Goal: Task Accomplishment & Management: Manage account settings

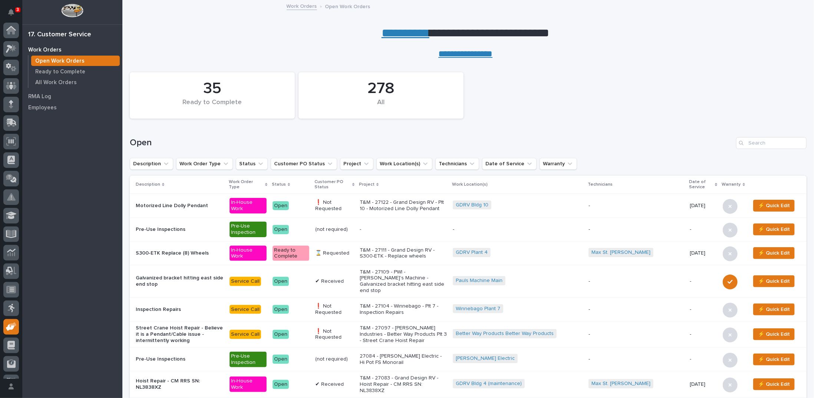
scroll to position [33, 0]
click at [760, 143] on input "Search" at bounding box center [771, 143] width 70 height 12
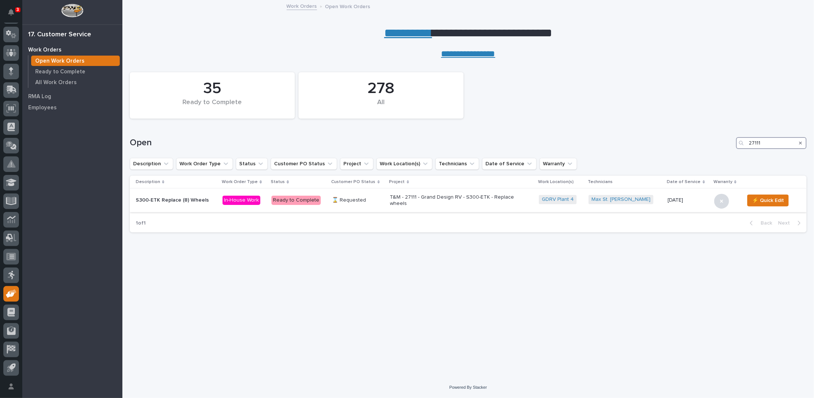
type input "27111"
click at [406, 196] on p "T&M - 27111 - Grand Design RV - S300-ETK - Replace wheels" at bounding box center [455, 200] width 130 height 13
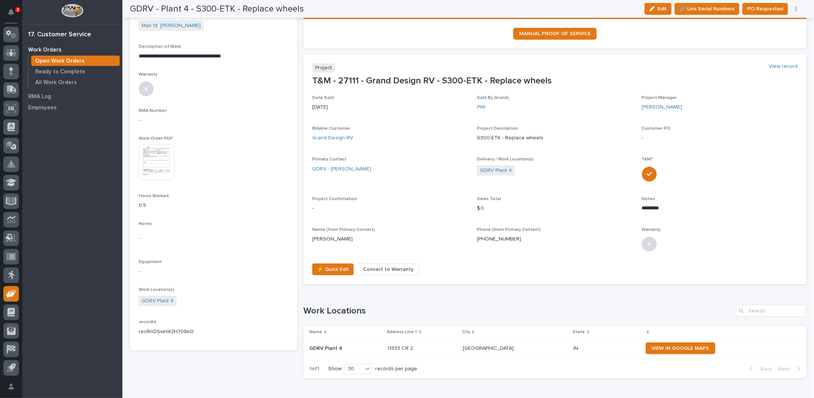
scroll to position [178, 0]
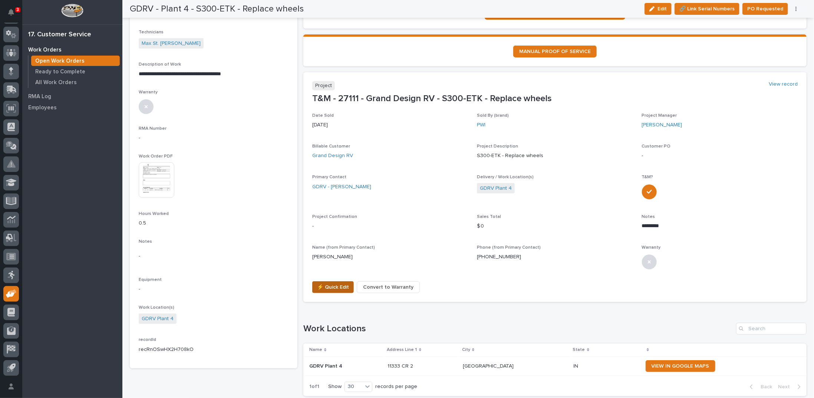
click at [334, 286] on span "⚡ Quick Edit" at bounding box center [333, 287] width 32 height 9
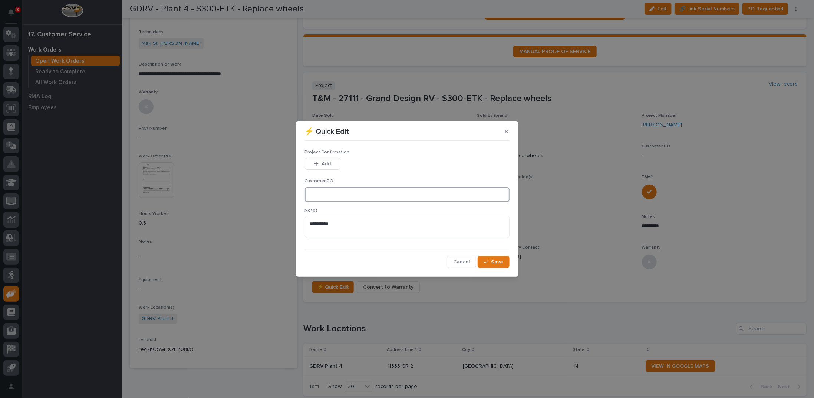
click at [340, 192] on input at bounding box center [407, 194] width 205 height 15
type input "CF4-1054327"
click at [323, 163] on span "Add" at bounding box center [326, 164] width 9 height 7
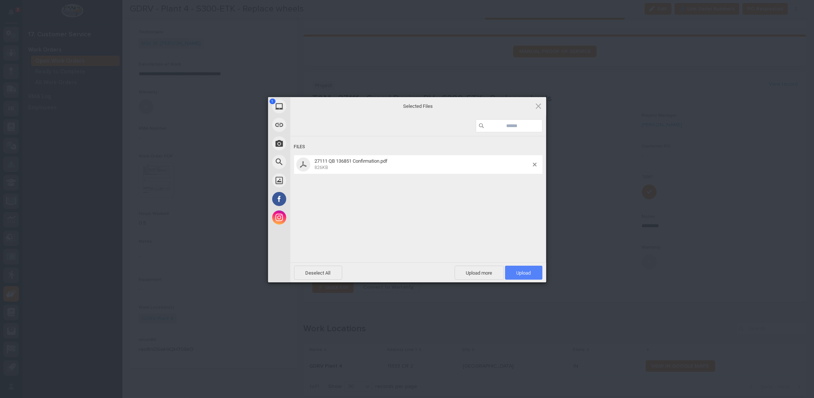
click at [532, 270] on span "Upload 1" at bounding box center [523, 273] width 37 height 14
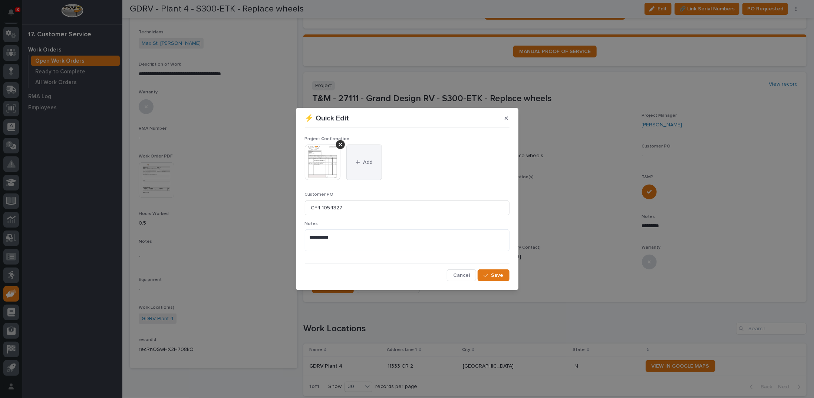
click at [367, 164] on span "Add" at bounding box center [367, 162] width 9 height 7
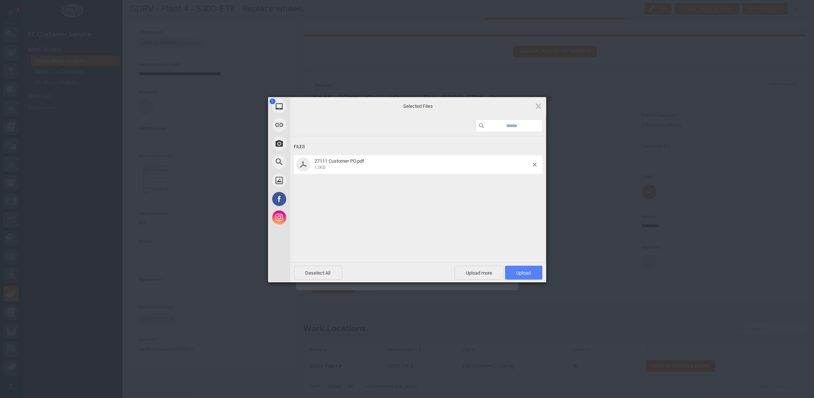
click at [511, 270] on span "Upload 1" at bounding box center [523, 273] width 37 height 14
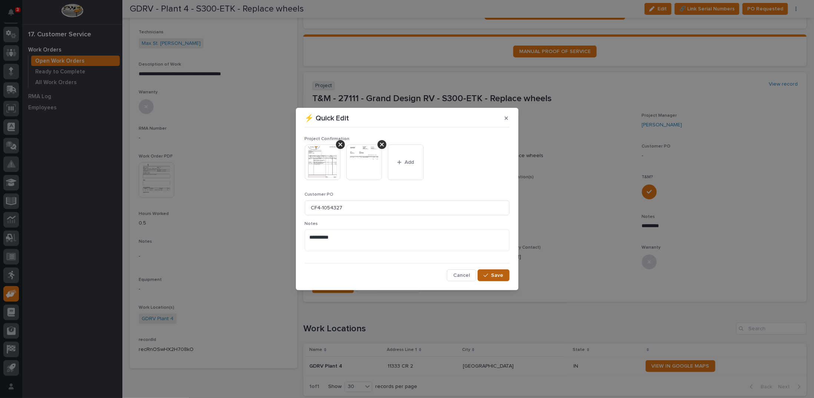
click at [489, 274] on div "button" at bounding box center [487, 275] width 7 height 5
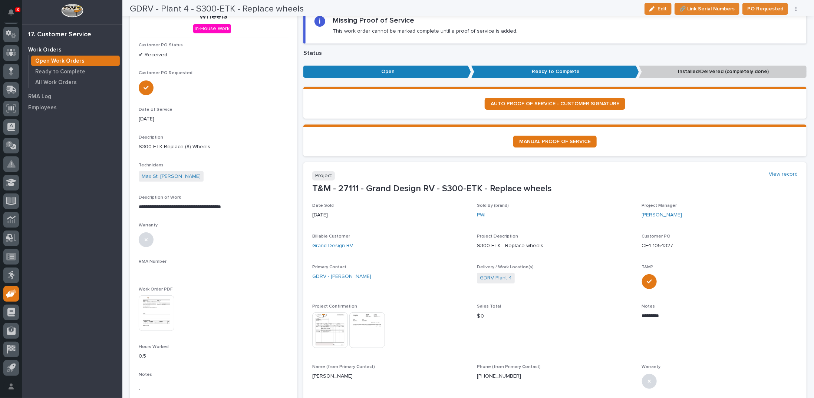
scroll to position [0, 0]
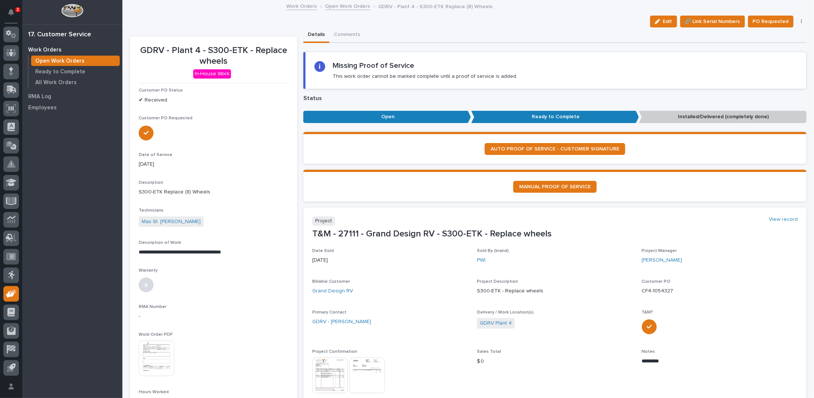
click at [331, 6] on link "Open Work Orders" at bounding box center [347, 5] width 45 height 9
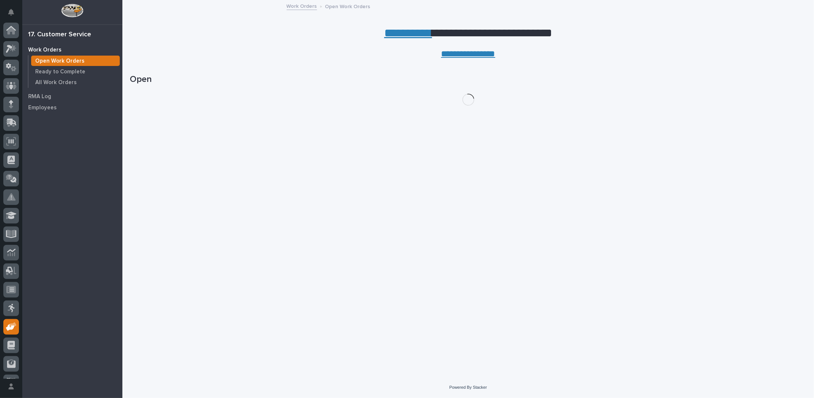
scroll to position [33, 0]
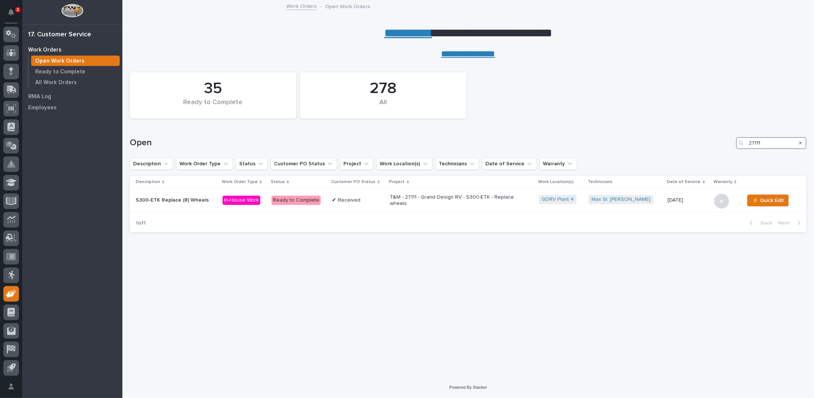
drag, startPoint x: 760, startPoint y: 142, endPoint x: 716, endPoint y: 133, distance: 45.4
click at [716, 133] on div "Open 27111" at bounding box center [468, 140] width 677 height 36
type input "27122"
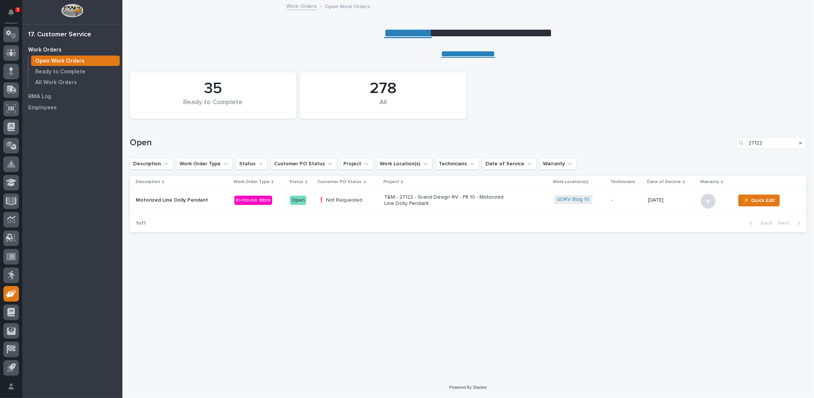
click at [411, 198] on p "T&M - 27122 - Grand Design RV - Plt 10 - Motorized Line Dolly Pendant" at bounding box center [449, 200] width 130 height 13
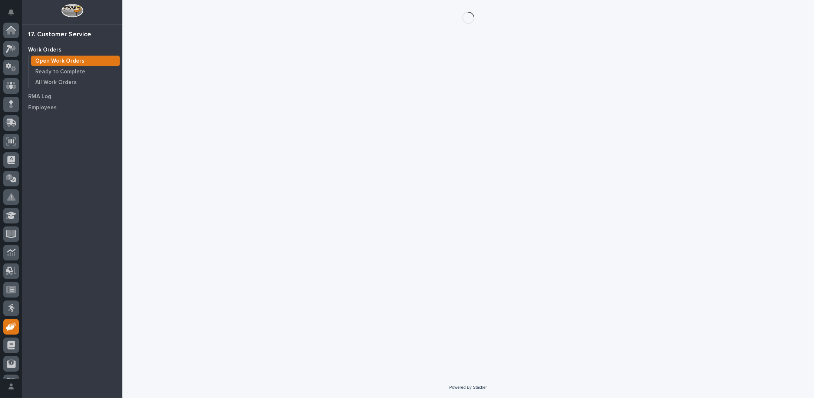
scroll to position [33, 0]
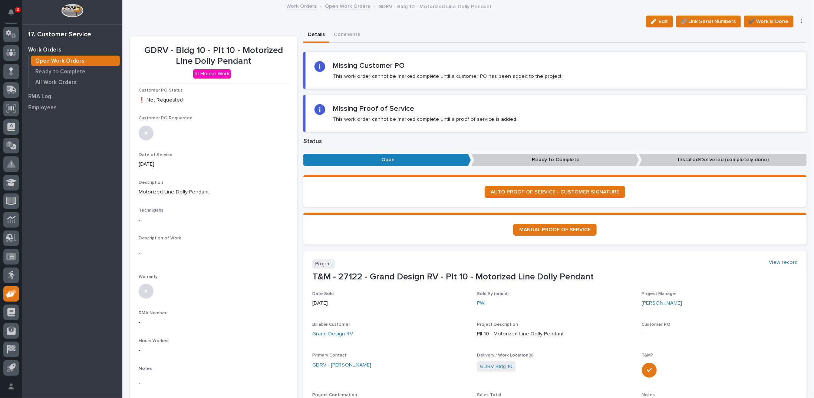
drag, startPoint x: 655, startPoint y: 23, endPoint x: 458, endPoint y: 69, distance: 201.7
click at [656, 23] on button "Edit" at bounding box center [659, 22] width 27 height 12
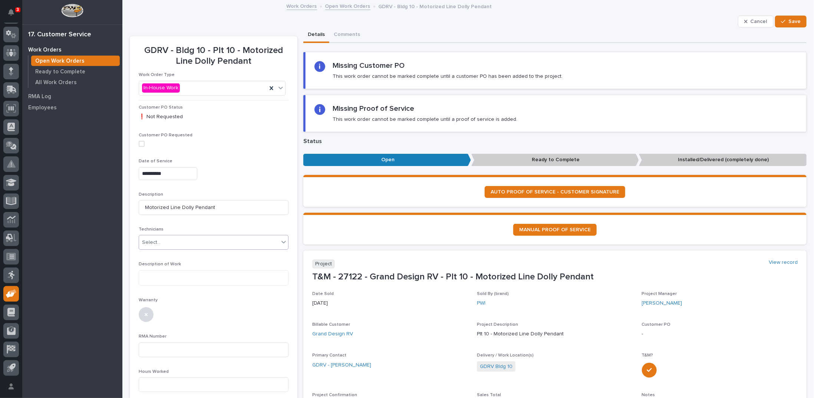
click at [155, 244] on div "Select..." at bounding box center [151, 243] width 19 height 8
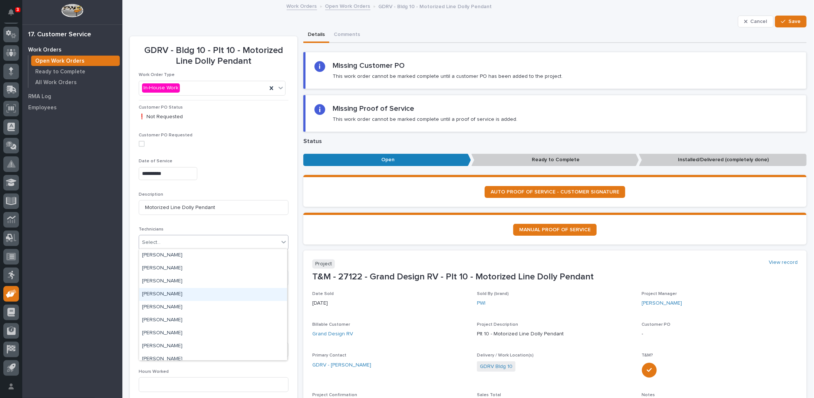
scroll to position [109, 0]
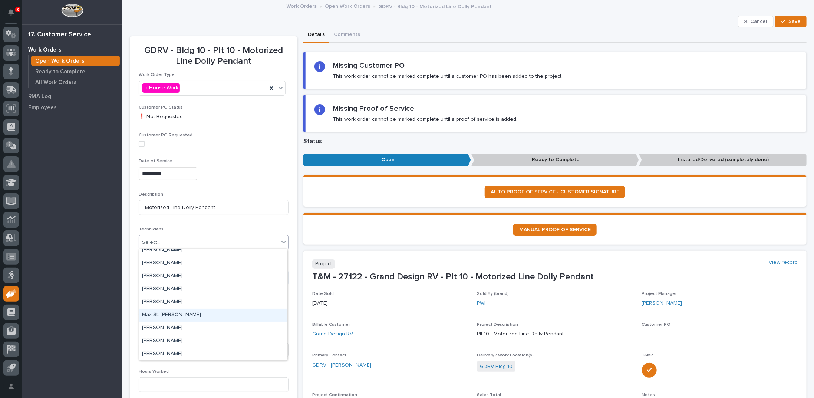
click at [168, 315] on div "Max St. [PERSON_NAME]" at bounding box center [213, 315] width 148 height 13
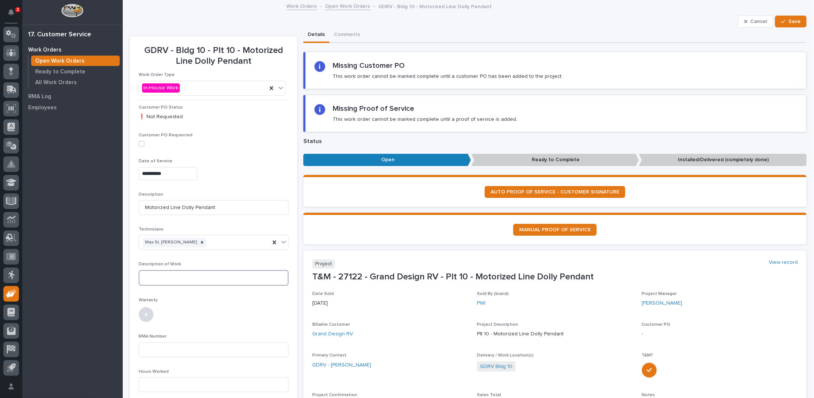
click at [168, 277] on textarea at bounding box center [214, 278] width 150 height 16
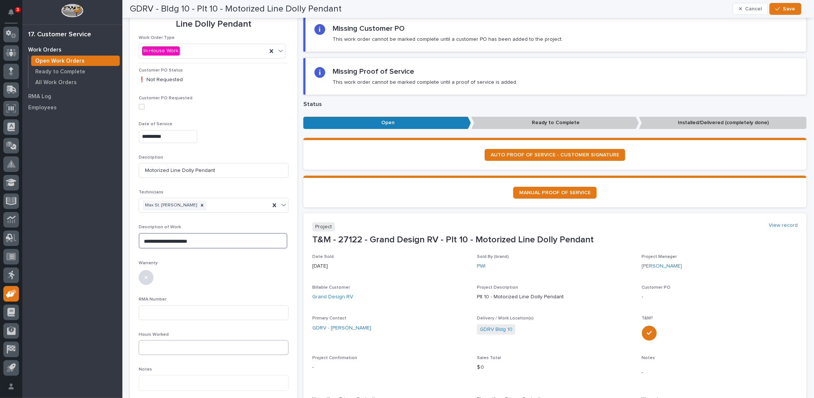
type textarea "**********"
click at [167, 341] on input at bounding box center [214, 348] width 150 height 15
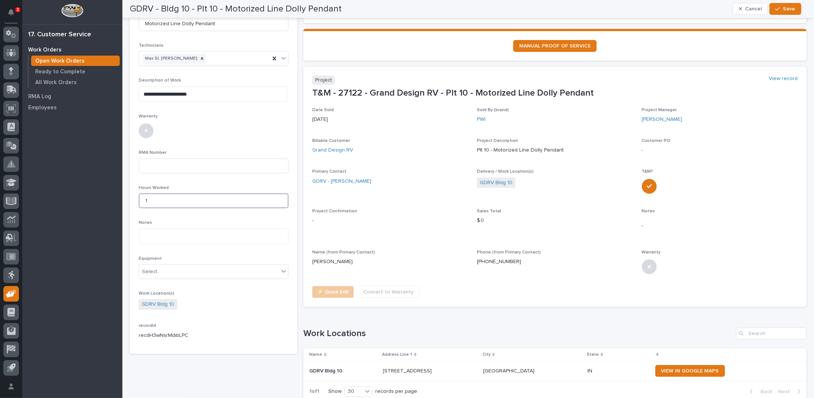
scroll to position [185, 0]
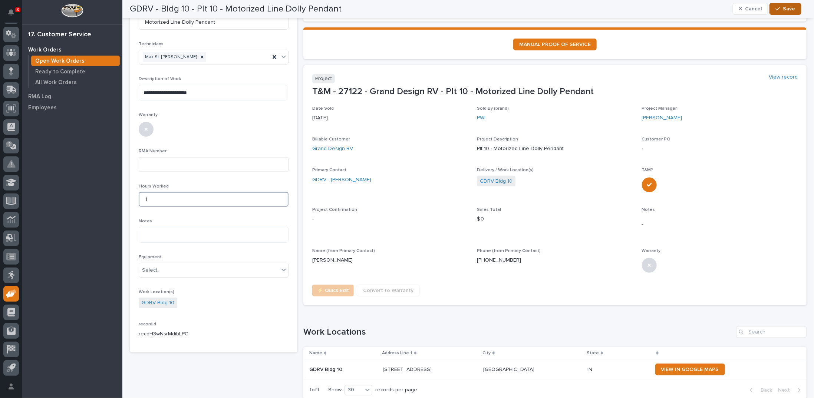
type input "1"
click at [780, 8] on icon "button" at bounding box center [778, 8] width 4 height 5
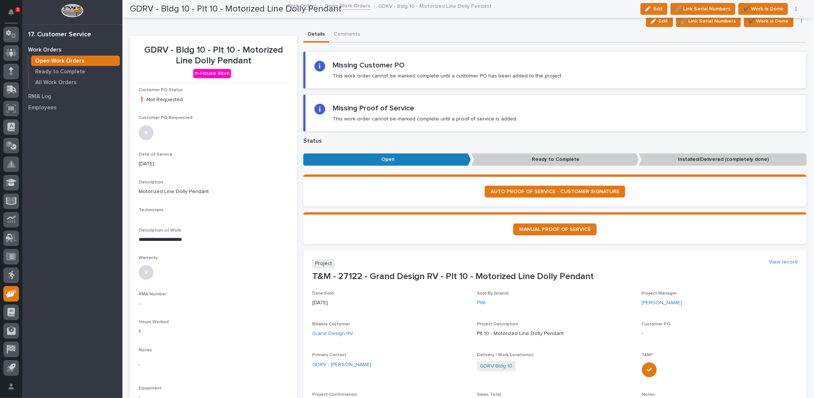
scroll to position [0, 0]
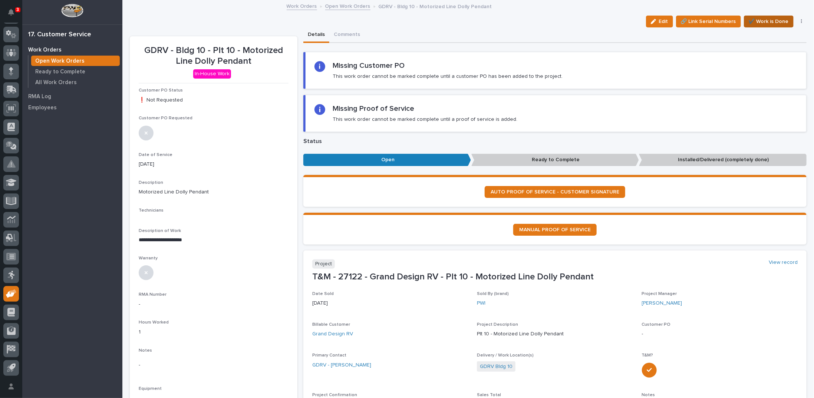
click at [751, 23] on span "✔️ Work is Done" at bounding box center [769, 21] width 40 height 9
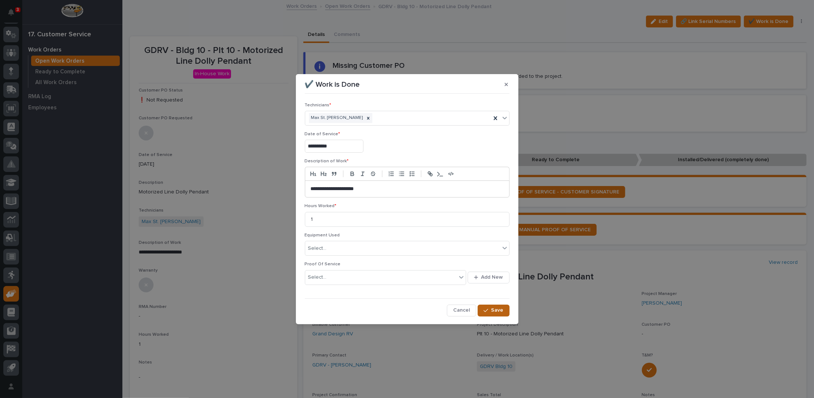
click at [498, 309] on span "Save" at bounding box center [498, 310] width 12 height 7
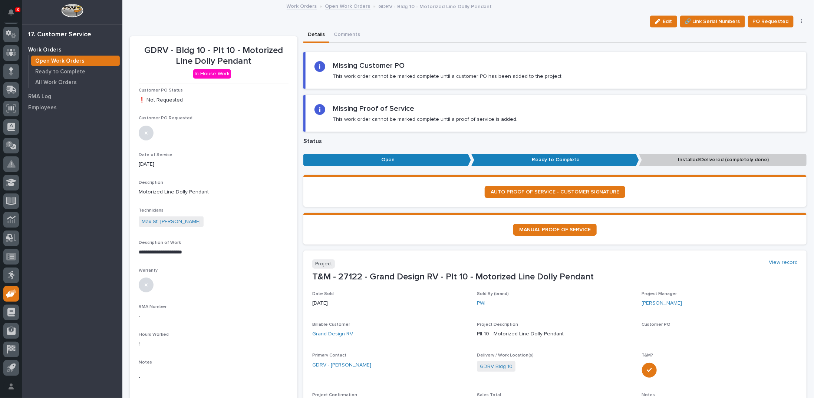
click at [801, 21] on icon "button" at bounding box center [801, 21] width 1 height 5
click at [776, 60] on span "Regenerate PDF" at bounding box center [779, 60] width 40 height 9
click at [145, 351] on img at bounding box center [157, 359] width 36 height 36
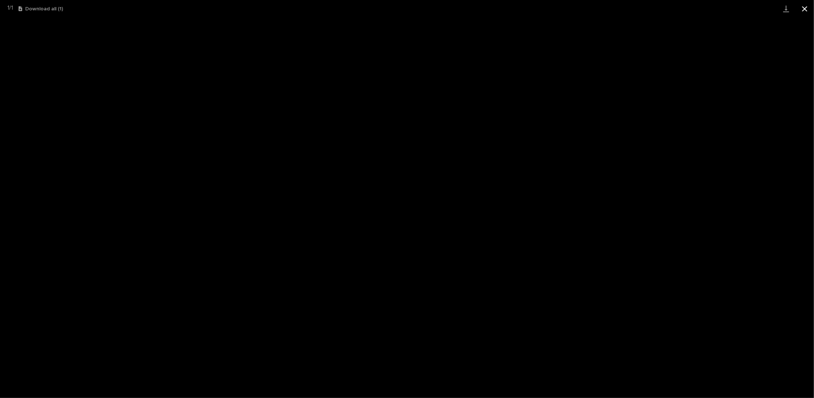
click at [806, 8] on button "Close gallery" at bounding box center [805, 8] width 19 height 17
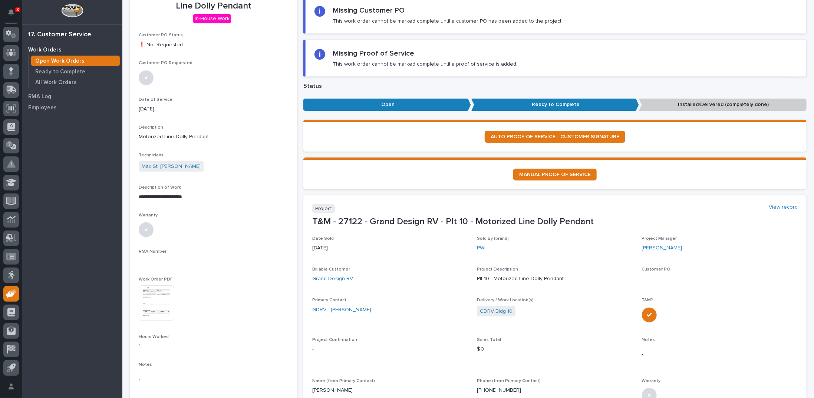
scroll to position [185, 0]
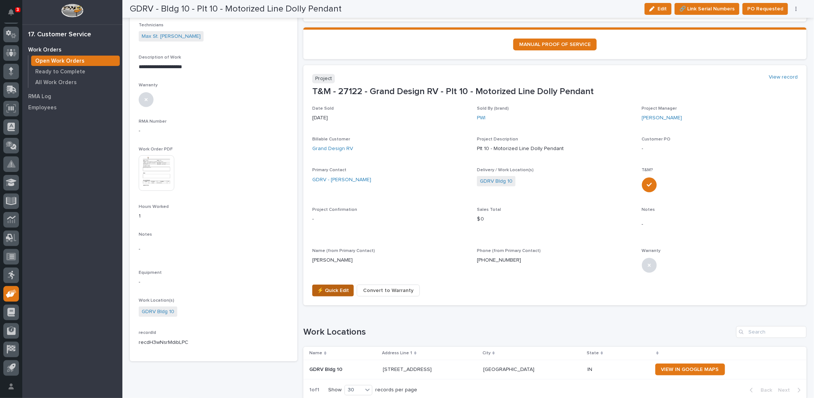
click at [325, 290] on span "⚡ Quick Edit" at bounding box center [333, 290] width 32 height 9
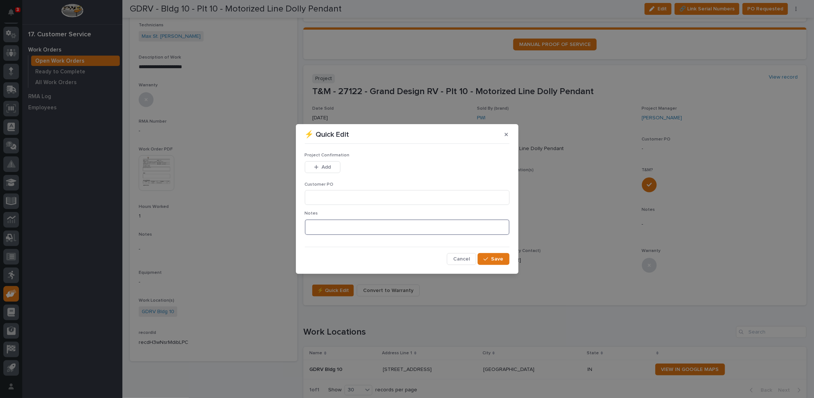
click at [316, 229] on textarea at bounding box center [407, 228] width 205 height 16
type textarea "*********"
click at [494, 258] on span "Save" at bounding box center [498, 259] width 12 height 7
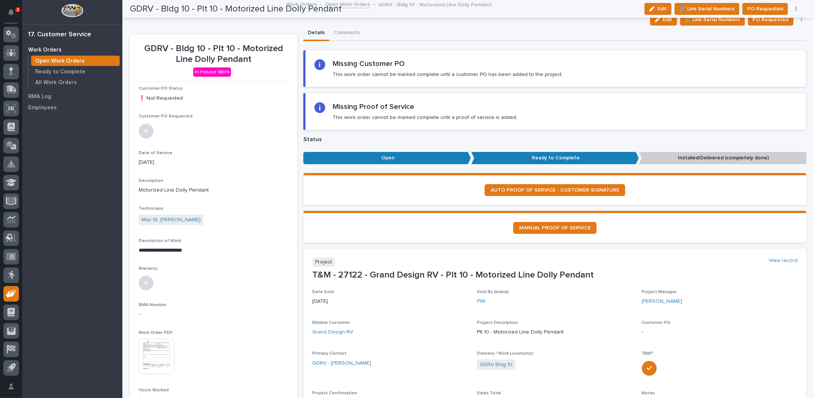
scroll to position [0, 0]
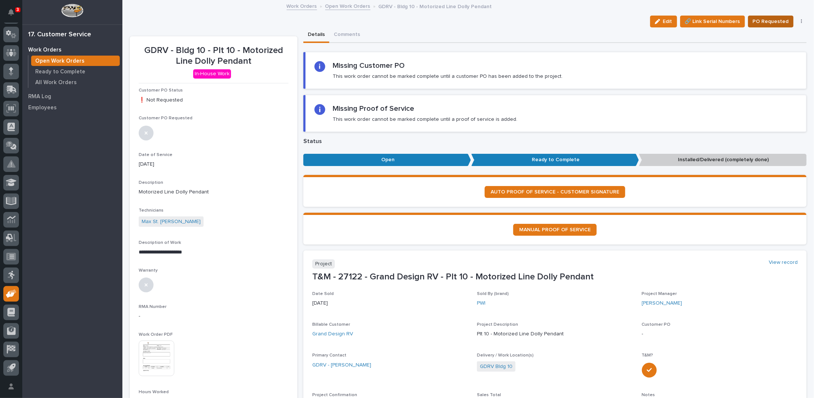
click at [755, 22] on span "PO Requested" at bounding box center [771, 21] width 36 height 9
click at [340, 7] on link "Open Work Orders" at bounding box center [347, 5] width 45 height 9
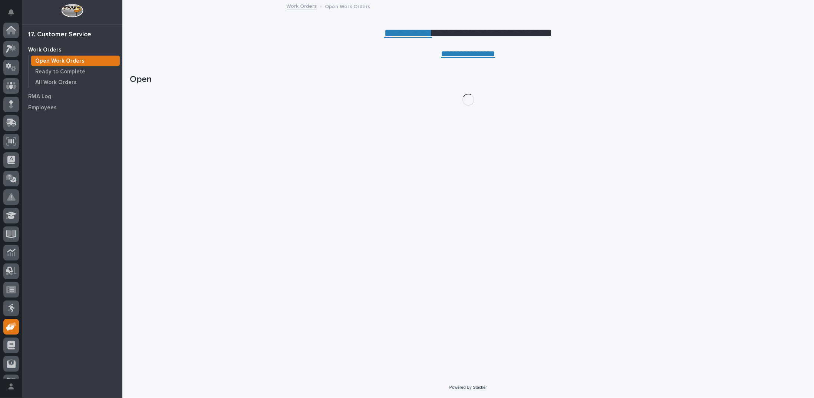
scroll to position [33, 0]
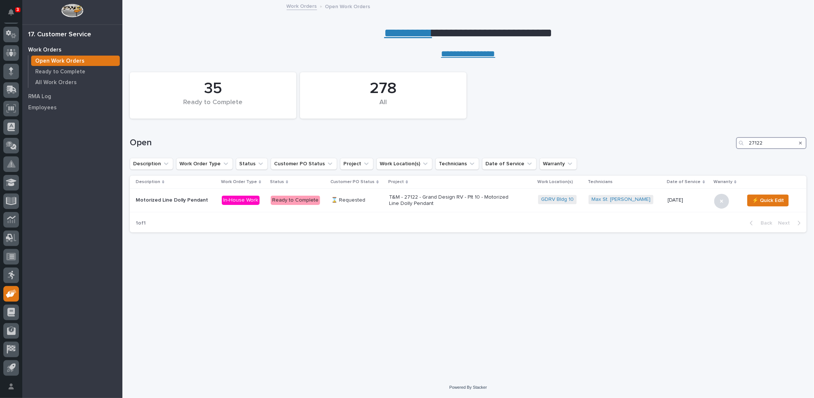
drag, startPoint x: 772, startPoint y: 141, endPoint x: 691, endPoint y: 143, distance: 80.5
click at [691, 143] on div "Open 27122" at bounding box center [468, 143] width 677 height 12
type input "26742"
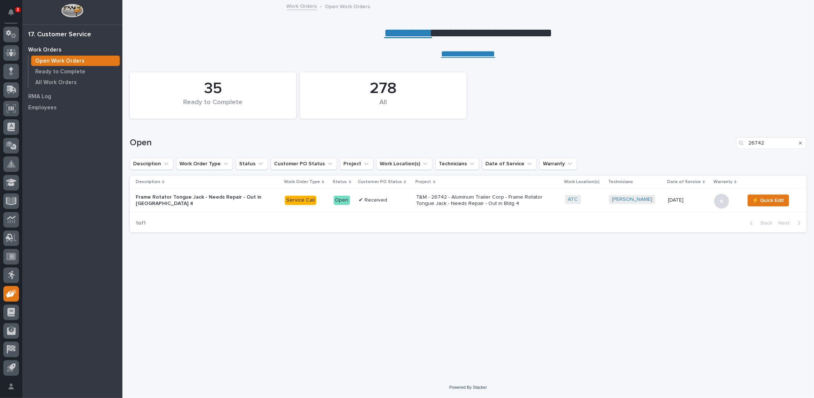
click at [441, 198] on p "T&M - 26742 - Aluminum Trailer Corp - Frame Rotator Tongue Jack - Needs Repair …" at bounding box center [482, 200] width 130 height 13
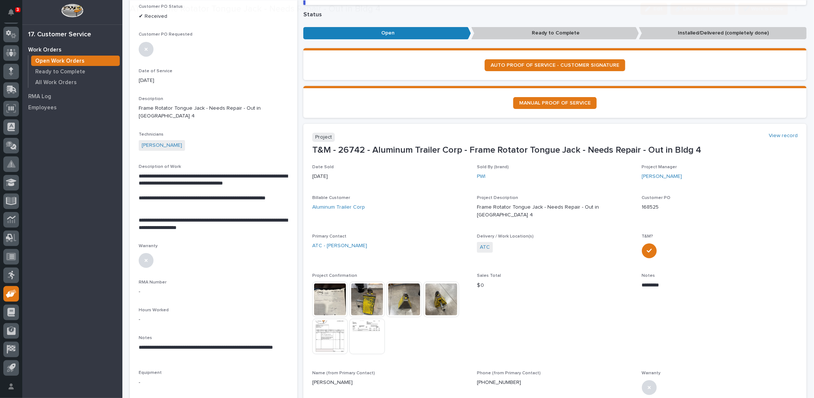
scroll to position [111, 0]
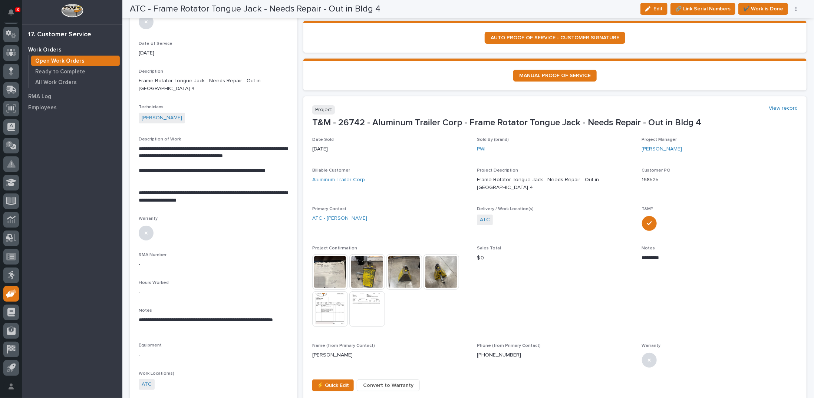
drag, startPoint x: 653, startPoint y: 9, endPoint x: 288, endPoint y: 190, distance: 407.3
click at [653, 9] on div "button" at bounding box center [649, 8] width 8 height 5
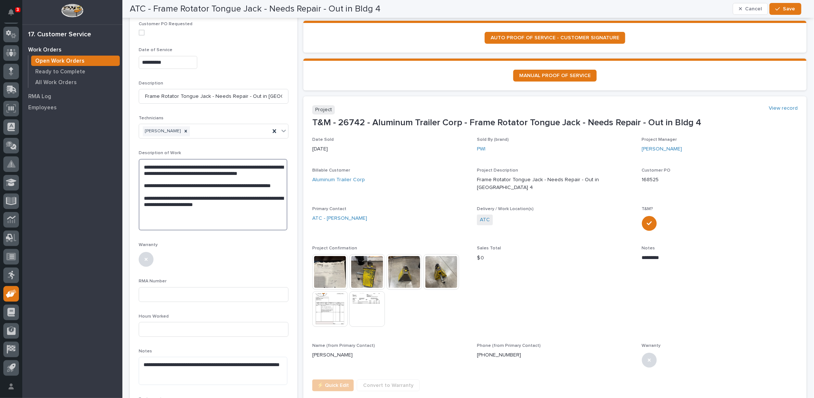
click at [253, 213] on textarea "**********" at bounding box center [213, 195] width 149 height 72
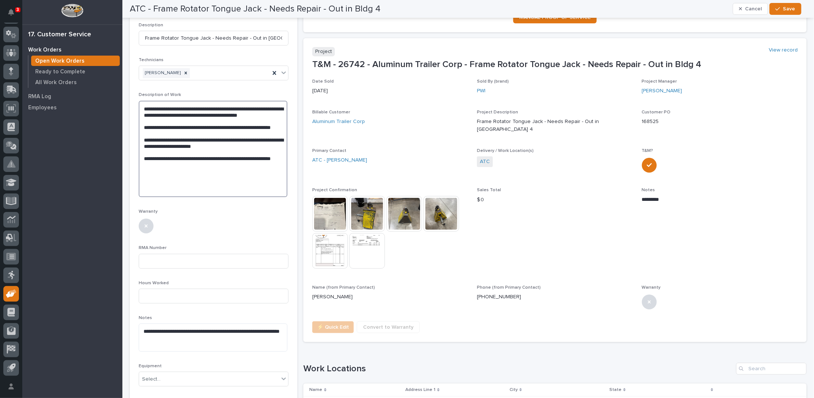
scroll to position [185, 0]
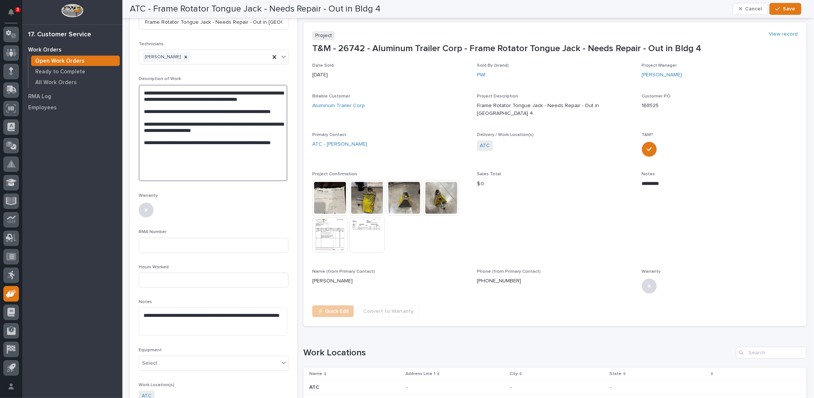
type textarea "**********"
click at [324, 233] on img at bounding box center [330, 235] width 36 height 36
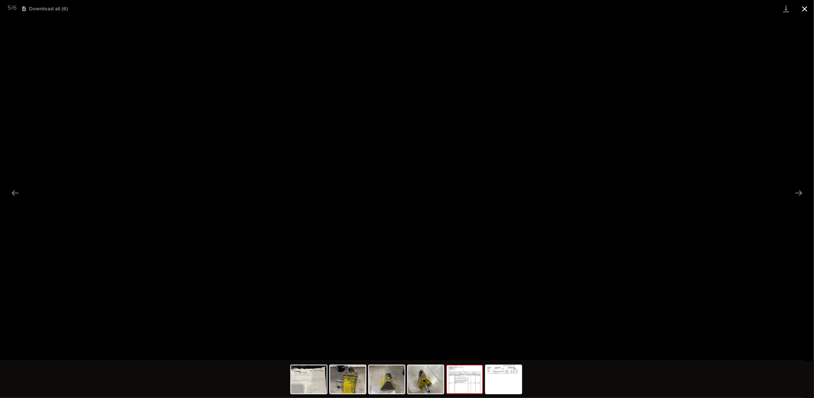
click at [805, 7] on button "Close gallery" at bounding box center [805, 8] width 19 height 17
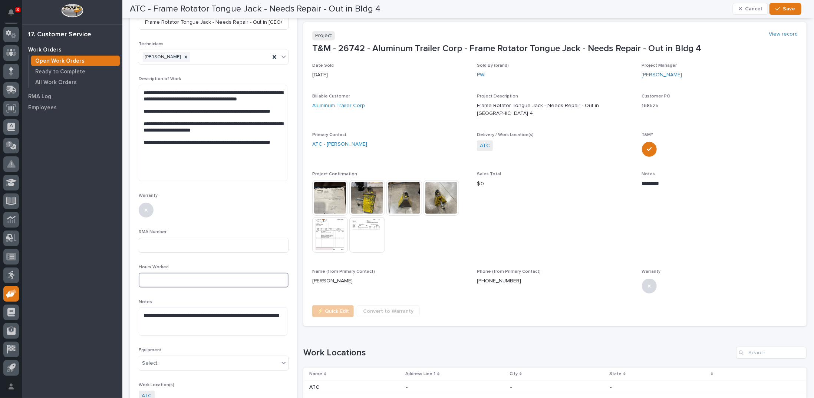
click at [217, 279] on input at bounding box center [214, 280] width 150 height 15
type input "3"
click at [199, 244] on input at bounding box center [214, 245] width 150 height 15
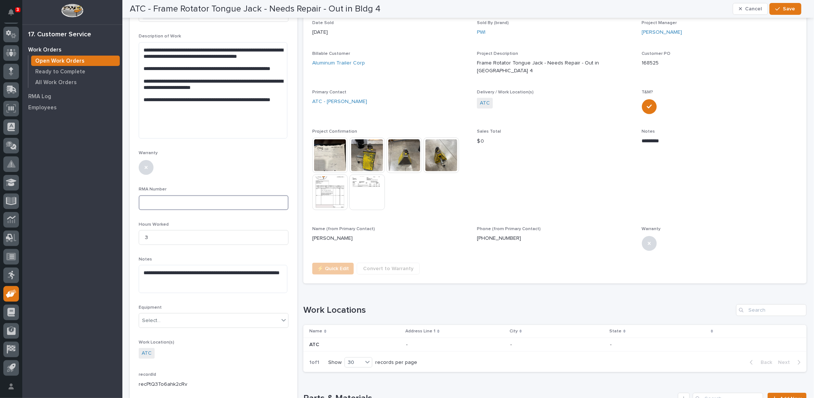
scroll to position [223, 0]
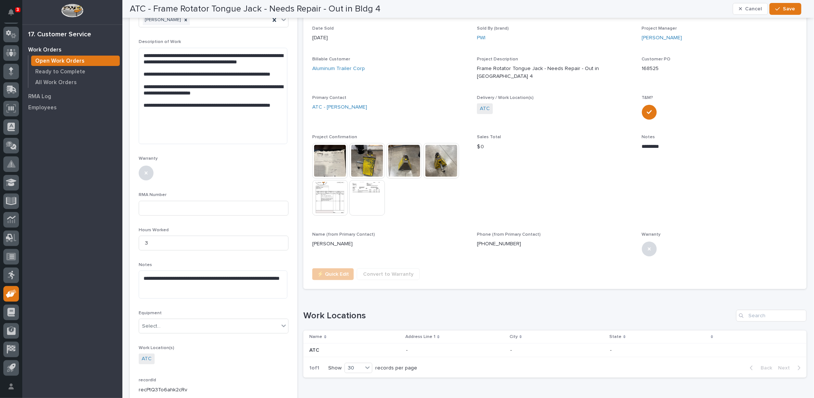
click at [334, 194] on img at bounding box center [330, 198] width 36 height 36
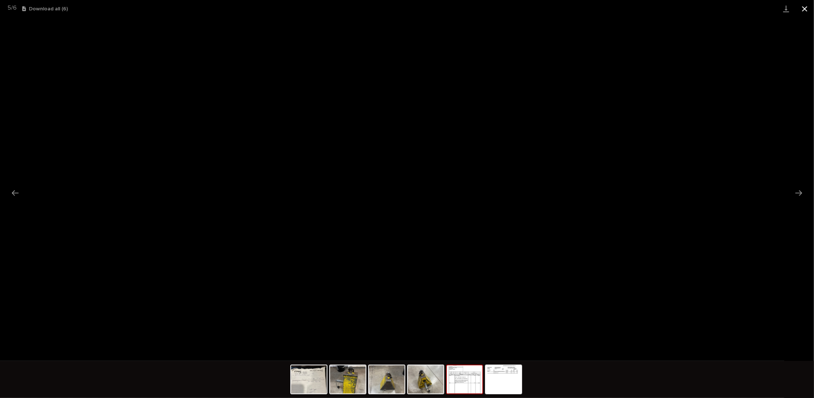
click at [806, 9] on button "Close gallery" at bounding box center [805, 8] width 19 height 17
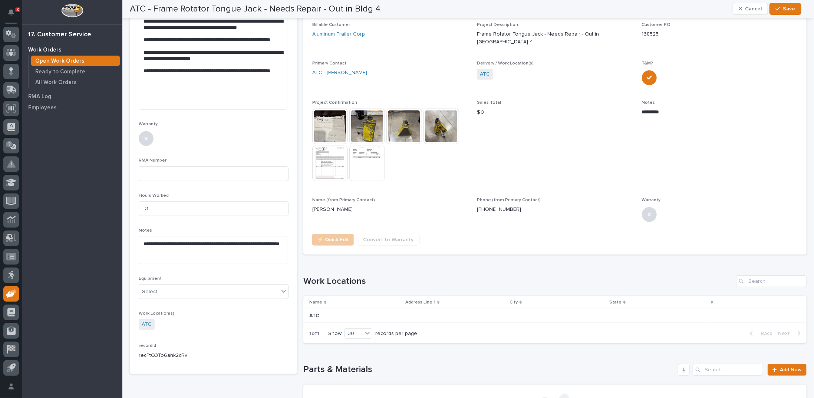
scroll to position [334, 0]
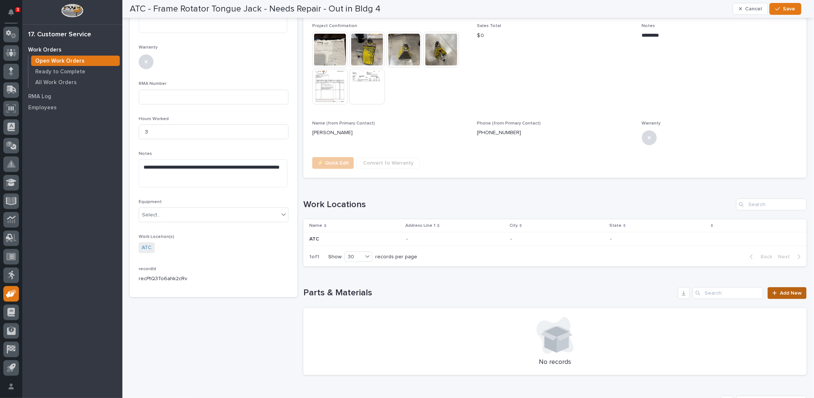
click at [782, 291] on span "Add New" at bounding box center [791, 293] width 22 height 5
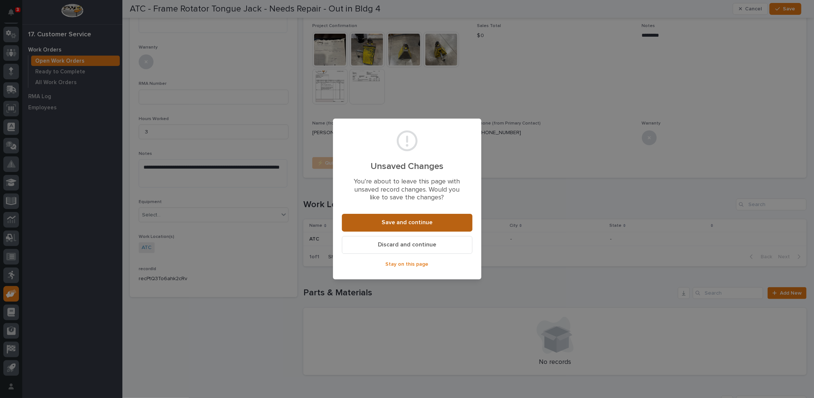
click at [407, 221] on span "Save and continue" at bounding box center [407, 223] width 51 height 8
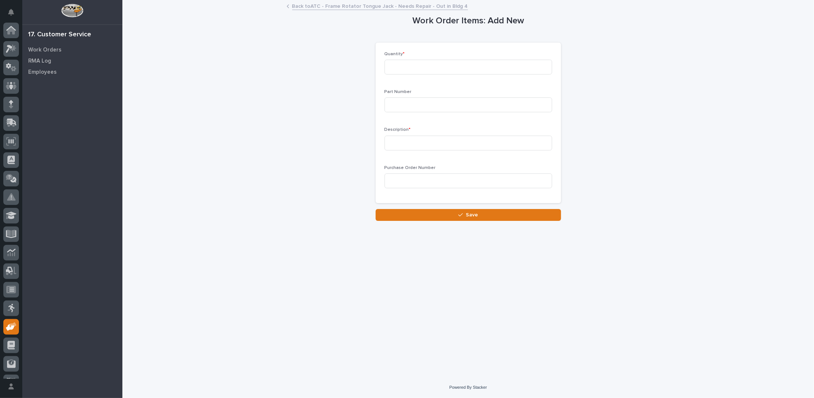
scroll to position [33, 0]
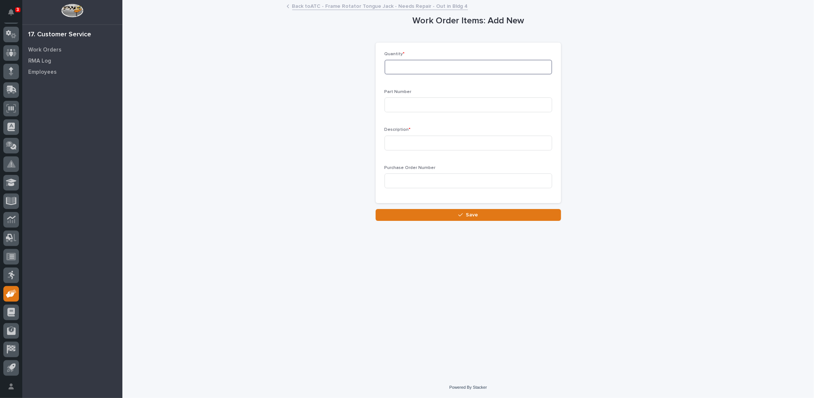
click at [392, 64] on input at bounding box center [469, 67] width 168 height 15
type input "1"
type input "MSP"
type input "Jack"
click at [481, 210] on button "Save" at bounding box center [468, 215] width 185 height 12
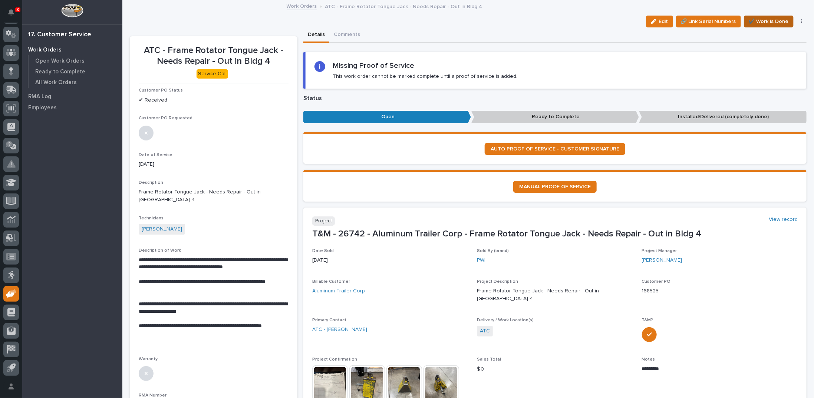
click at [756, 22] on span "✔️ Work is Done" at bounding box center [769, 21] width 40 height 9
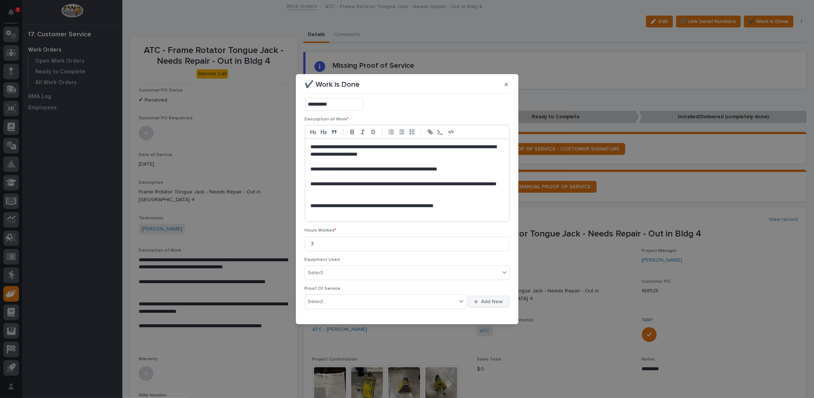
scroll to position [64, 0]
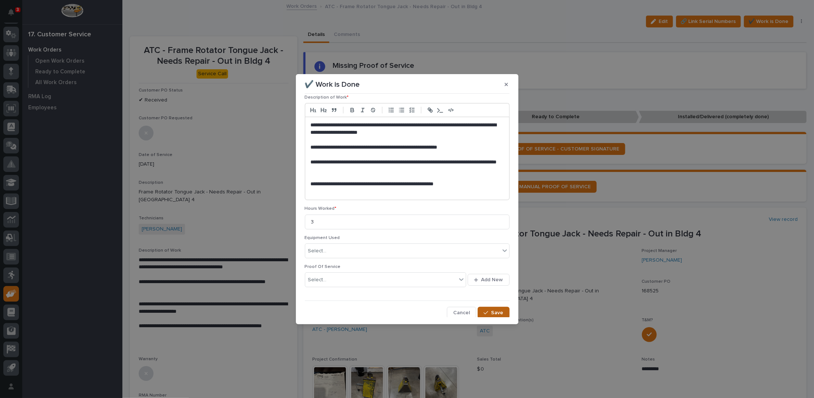
click at [487, 313] on div "button" at bounding box center [487, 312] width 7 height 5
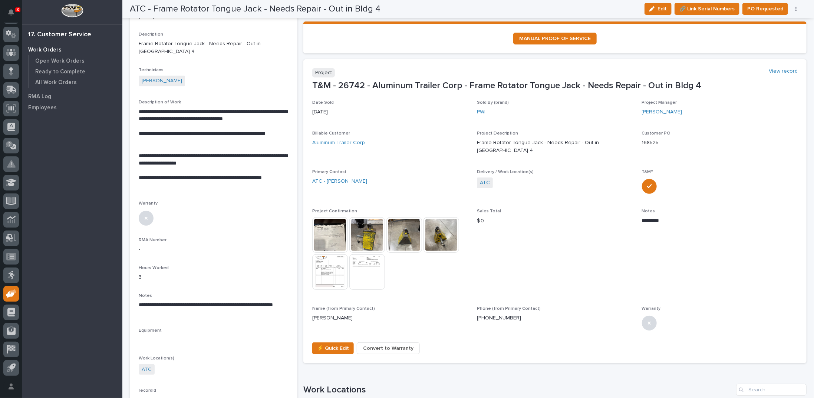
scroll to position [0, 0]
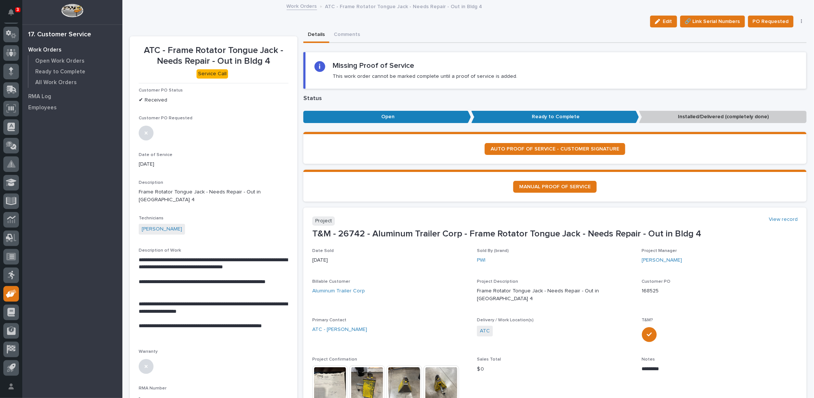
click at [801, 22] on icon "button" at bounding box center [801, 21] width 1 height 5
click at [784, 60] on span "Regenerate PDF" at bounding box center [779, 60] width 40 height 9
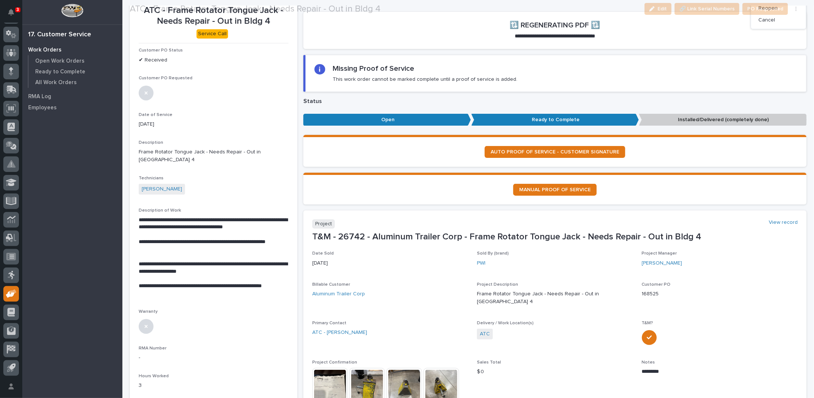
scroll to position [74, 0]
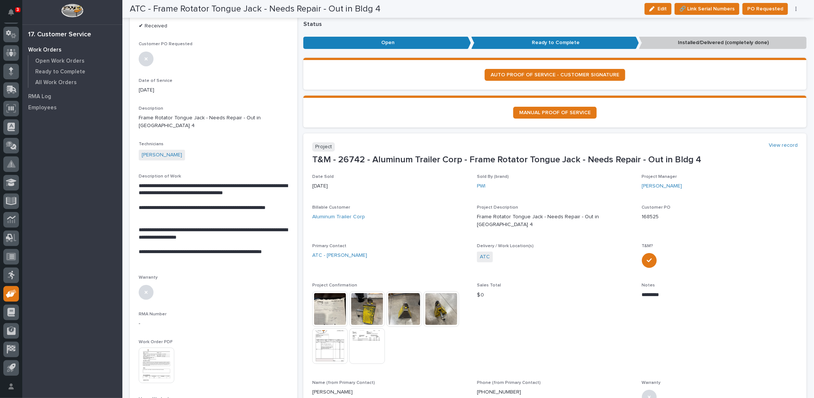
click at [160, 362] on img at bounding box center [157, 366] width 36 height 36
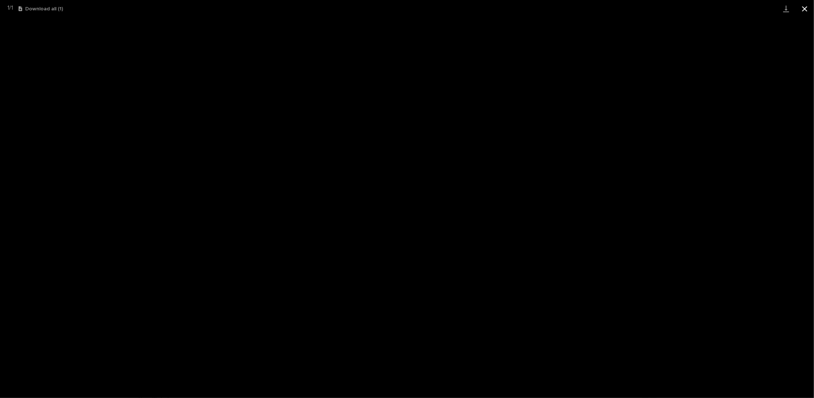
click at [804, 8] on button "Close gallery" at bounding box center [805, 8] width 19 height 17
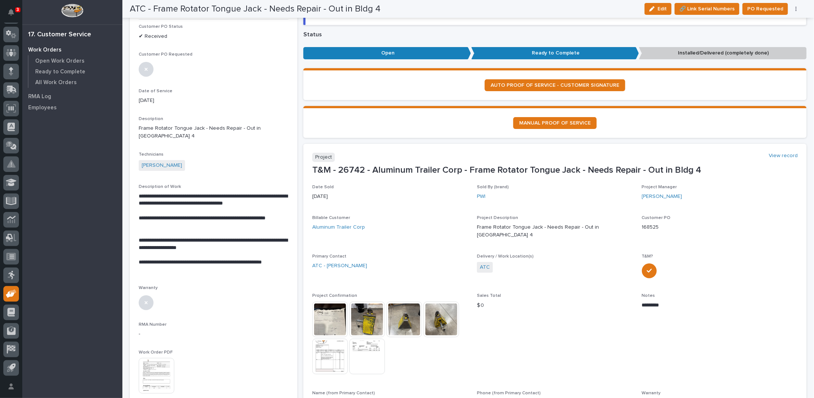
scroll to position [0, 0]
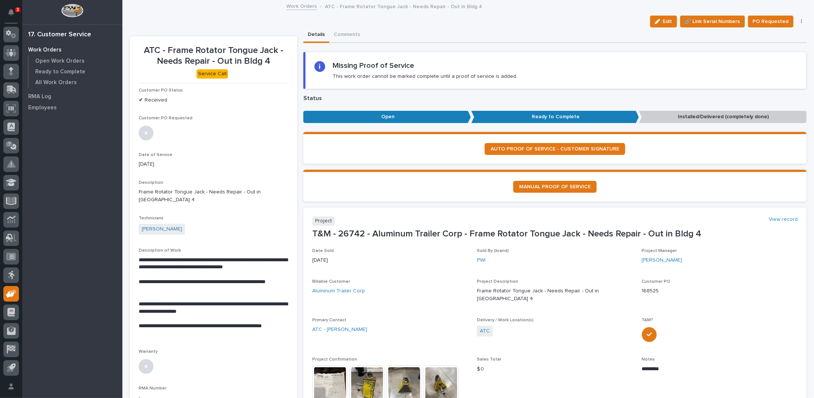
click at [297, 6] on link "Work Orders" at bounding box center [302, 5] width 30 height 9
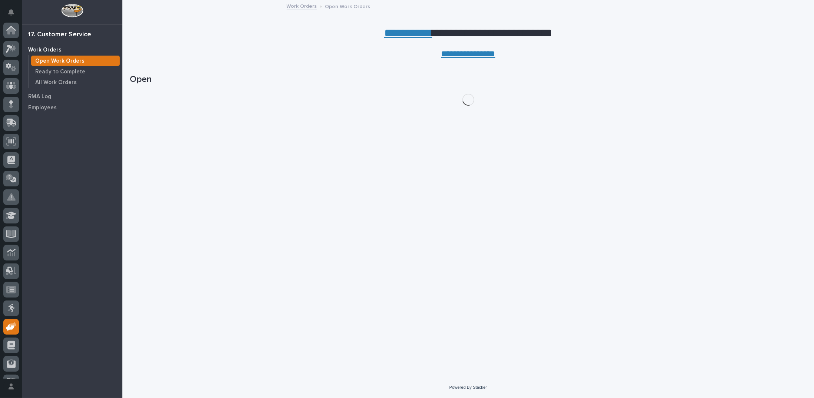
scroll to position [33, 0]
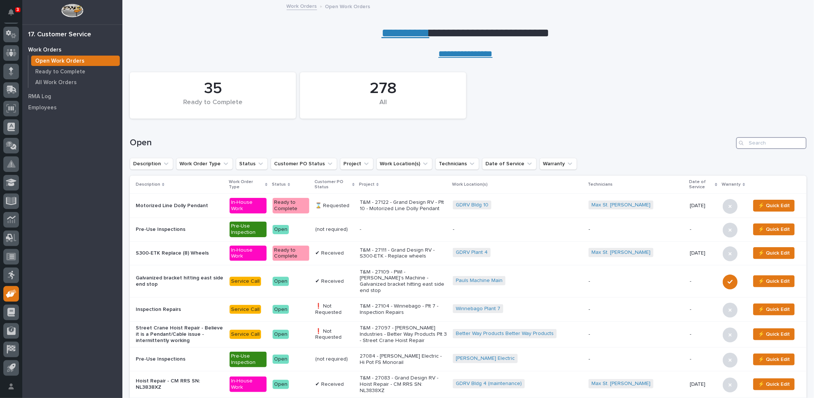
click at [752, 140] on input "Search" at bounding box center [771, 143] width 70 height 12
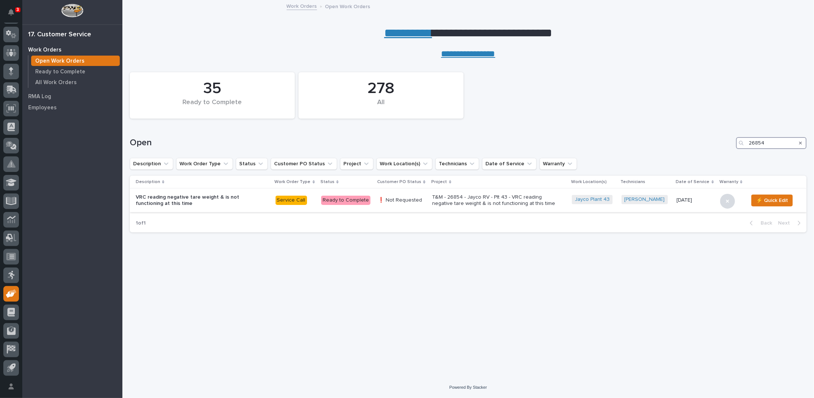
type input "26854"
click at [483, 199] on p "T&M - 26854 - Jayco RV - Plt 43 - VRC reading negative tare weight & is not fun…" at bounding box center [498, 200] width 130 height 13
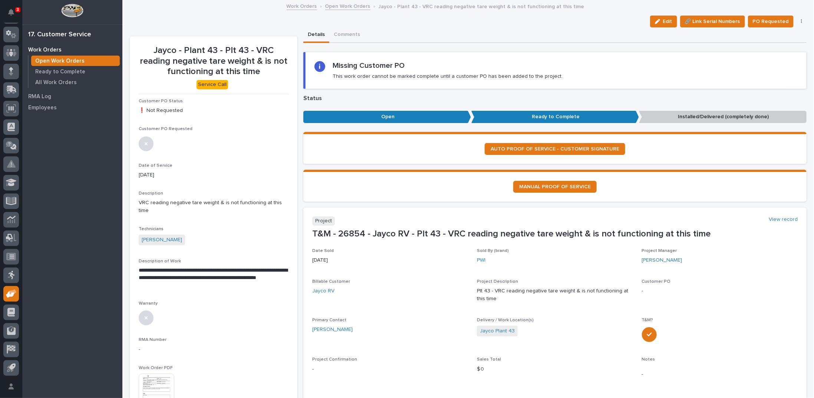
click at [801, 22] on icon "button" at bounding box center [801, 21] width 1 height 5
click at [765, 46] on span "Reopen" at bounding box center [768, 48] width 19 height 9
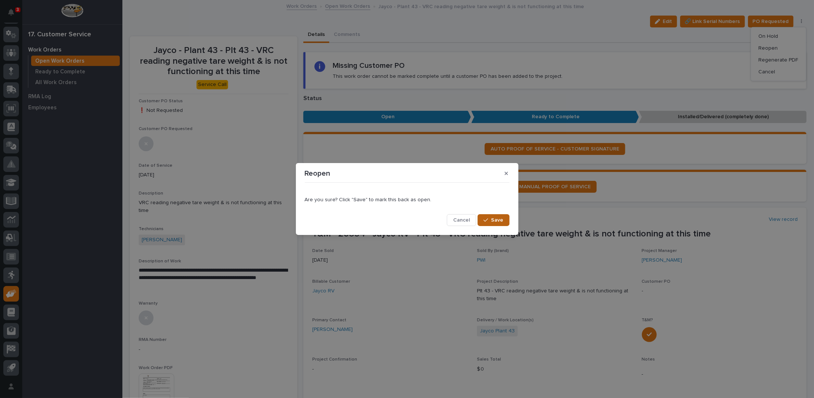
click at [499, 224] on button "Save" at bounding box center [494, 220] width 32 height 12
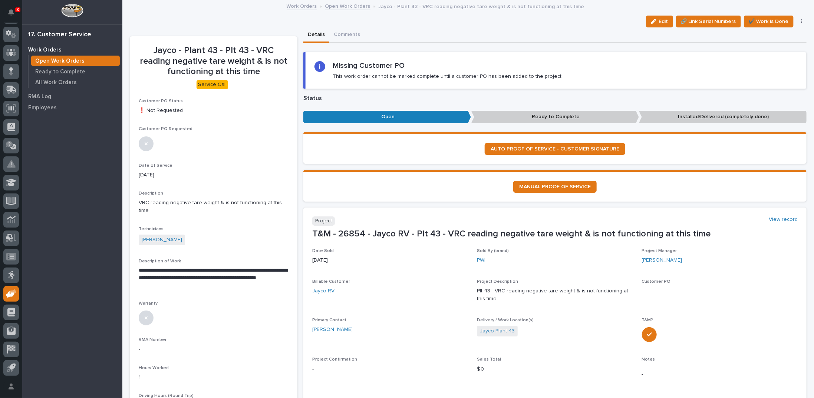
drag, startPoint x: 652, startPoint y: 20, endPoint x: 245, endPoint y: 205, distance: 446.9
click at [653, 20] on div "button" at bounding box center [655, 21] width 8 height 5
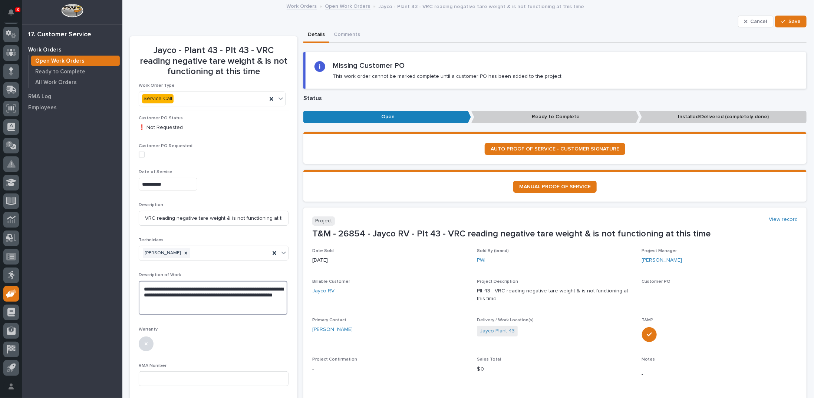
click at [143, 287] on textarea "**********" at bounding box center [213, 298] width 149 height 34
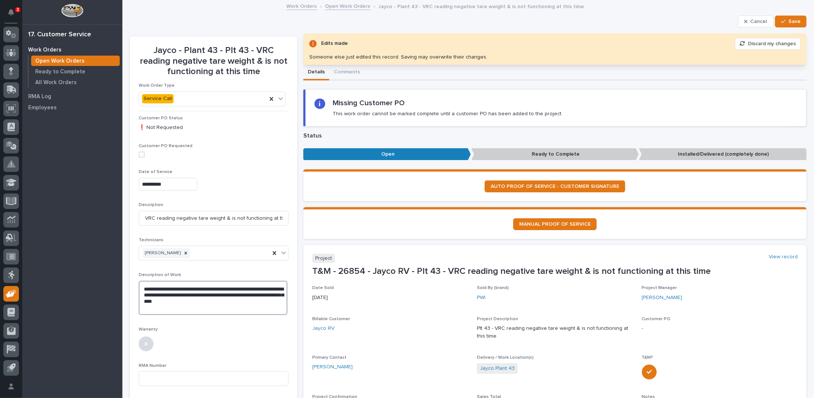
click at [259, 305] on textarea "**********" at bounding box center [213, 298] width 149 height 34
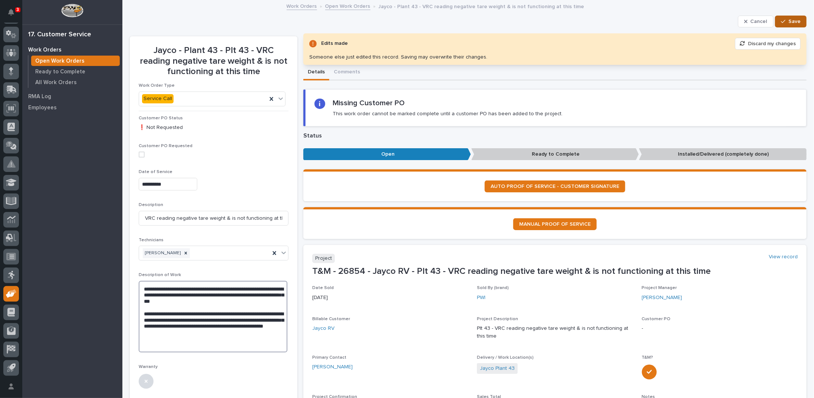
type textarea "**********"
click at [781, 19] on icon "button" at bounding box center [783, 21] width 4 height 5
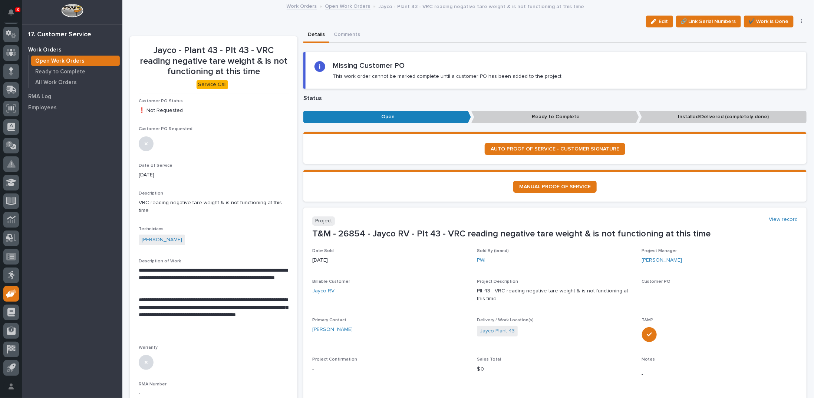
click at [347, 7] on link "Open Work Orders" at bounding box center [347, 5] width 45 height 9
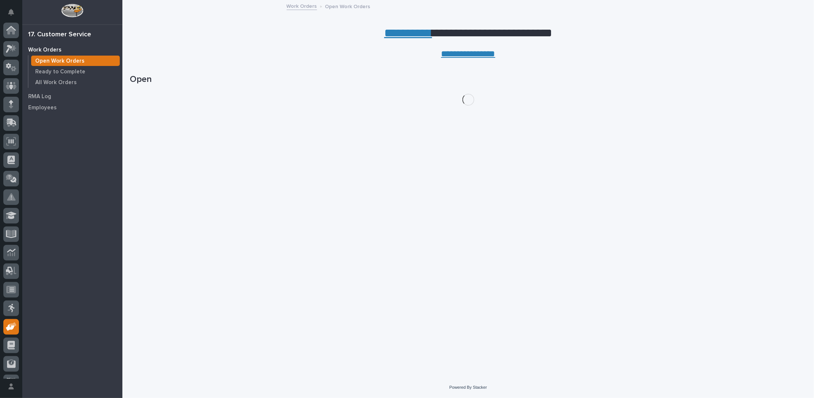
scroll to position [33, 0]
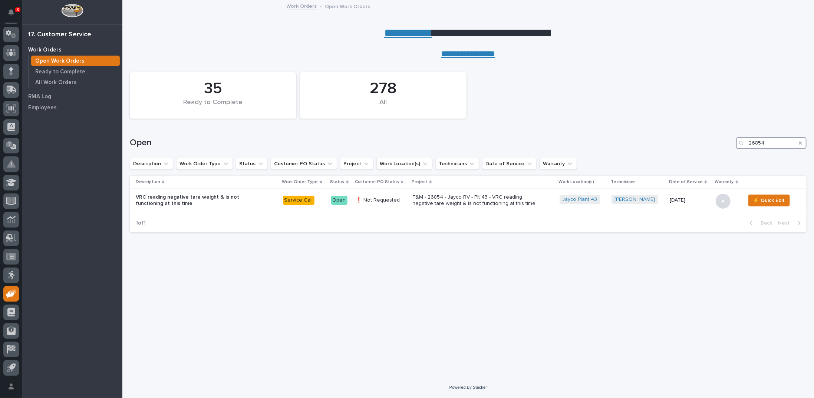
drag, startPoint x: 766, startPoint y: 142, endPoint x: 726, endPoint y: 137, distance: 40.8
click at [731, 137] on div "Open 26854" at bounding box center [468, 143] width 677 height 12
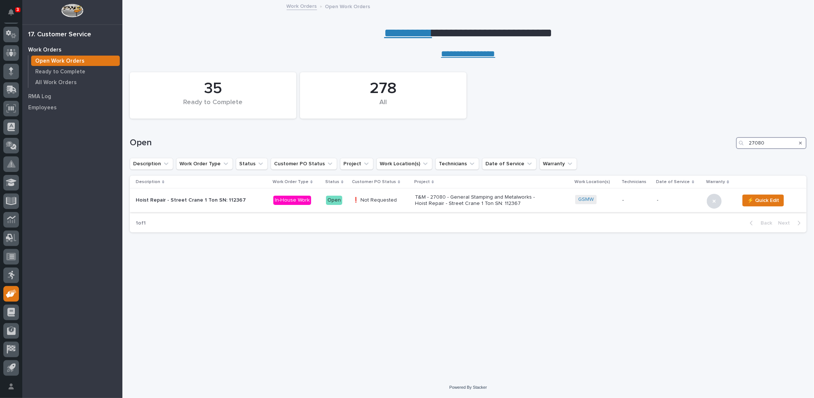
type input "27080"
click at [485, 199] on p "T&M - 27080 - General Stamping and Metalworks - Hoist Repair - Street Crane 1 T…" at bounding box center [480, 200] width 130 height 13
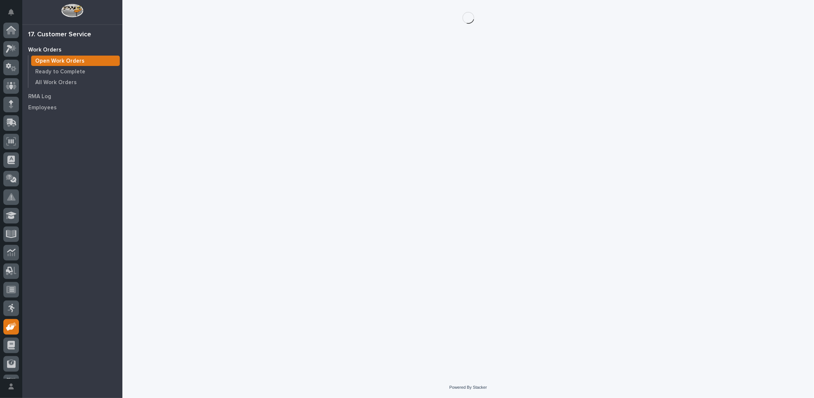
scroll to position [33, 0]
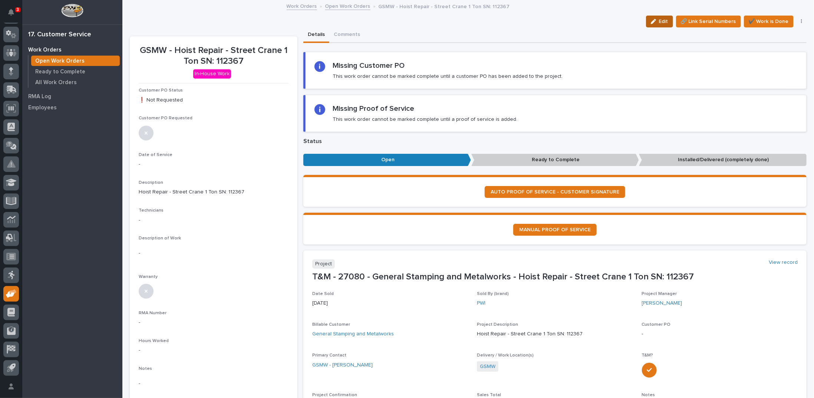
click at [659, 19] on span "Edit" at bounding box center [663, 21] width 9 height 7
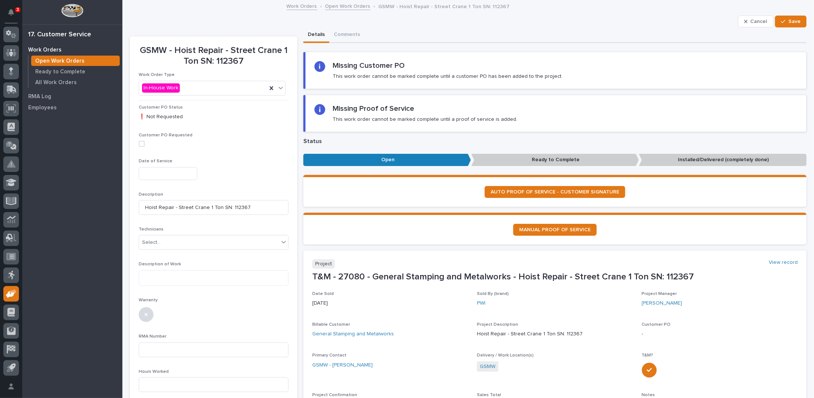
click at [148, 175] on input "text" at bounding box center [168, 173] width 59 height 13
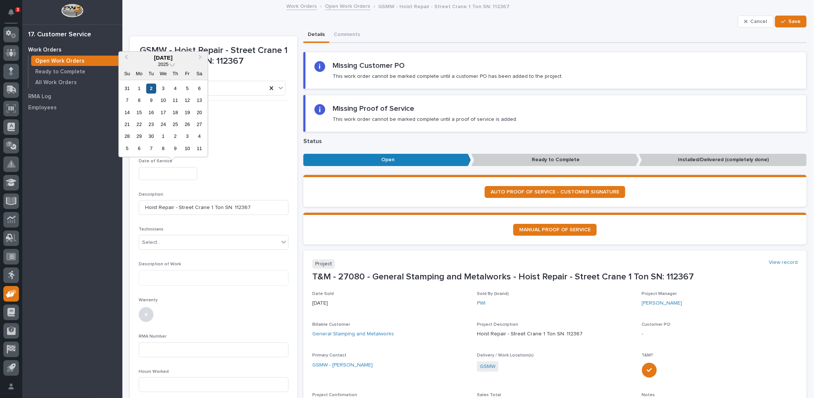
click at [149, 88] on div "2" at bounding box center [151, 88] width 10 height 10
type input "**********"
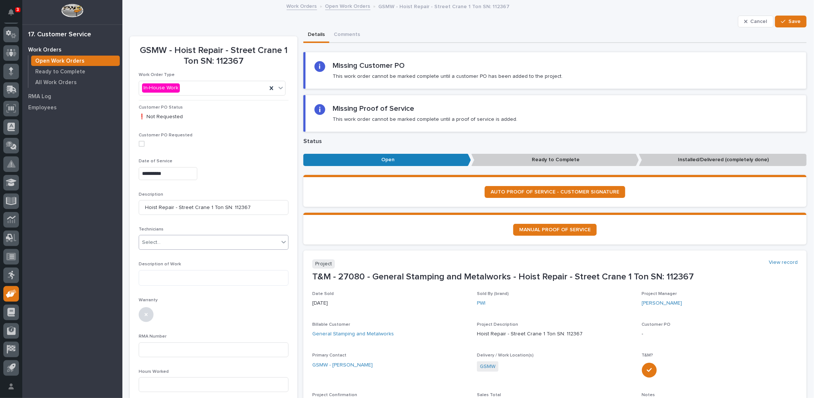
click at [168, 242] on div "Select..." at bounding box center [209, 243] width 140 height 12
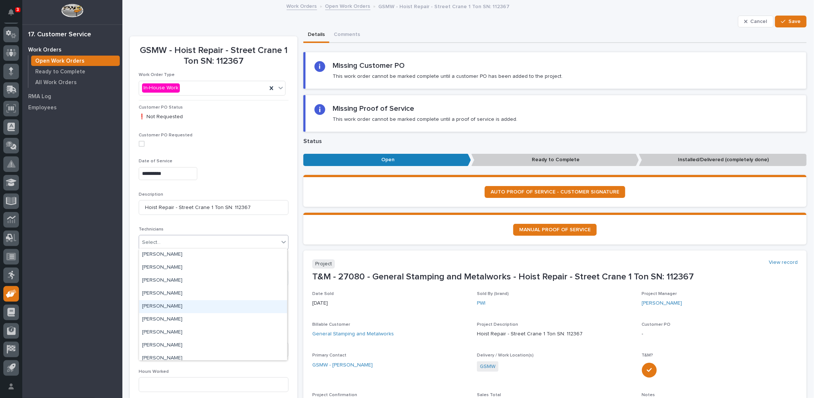
scroll to position [109, 0]
click at [167, 312] on div "Max St. [PERSON_NAME]" at bounding box center [213, 315] width 148 height 13
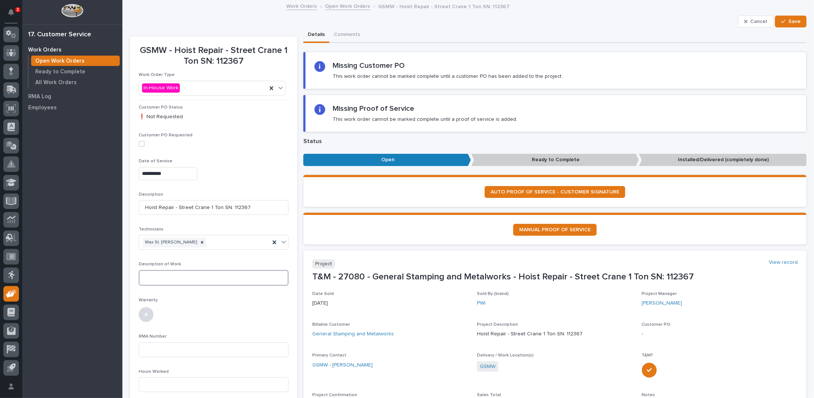
click at [171, 276] on textarea at bounding box center [214, 278] width 150 height 16
type textarea "*"
click at [161, 278] on textarea at bounding box center [213, 278] width 149 height 16
paste textarea "**********"
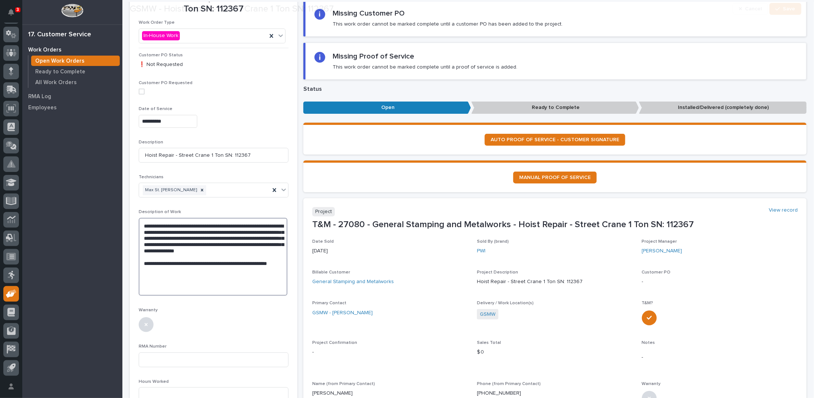
scroll to position [74, 0]
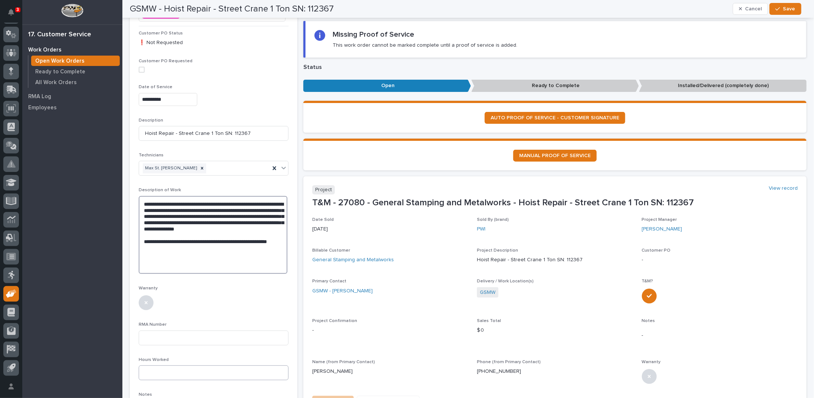
type textarea "**********"
click at [151, 370] on input at bounding box center [214, 373] width 150 height 15
type input "4"
click at [788, 9] on span "Save" at bounding box center [789, 9] width 12 height 7
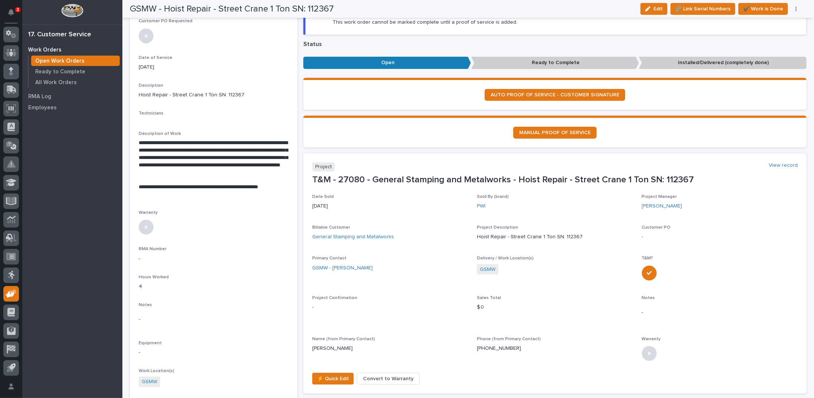
scroll to position [111, 0]
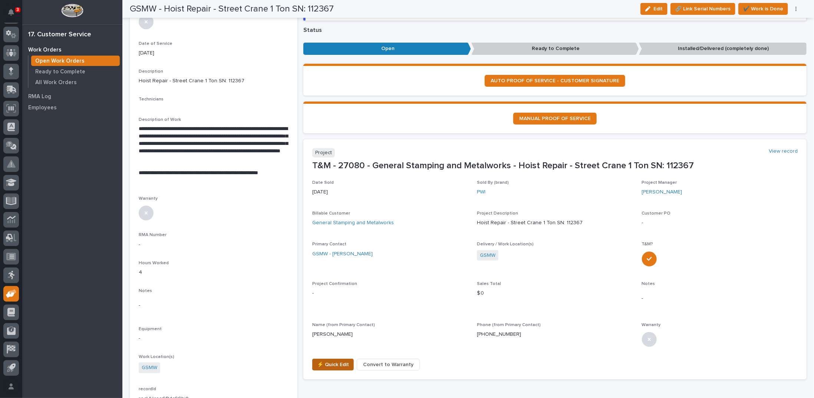
click at [321, 365] on span "⚡ Quick Edit" at bounding box center [333, 365] width 32 height 9
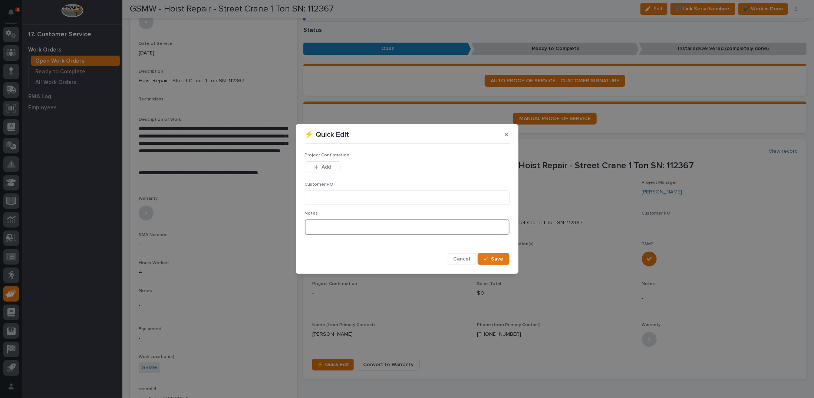
click at [325, 227] on textarea at bounding box center [407, 228] width 205 height 16
type textarea "*********"
click at [501, 260] on span "Save" at bounding box center [498, 259] width 12 height 7
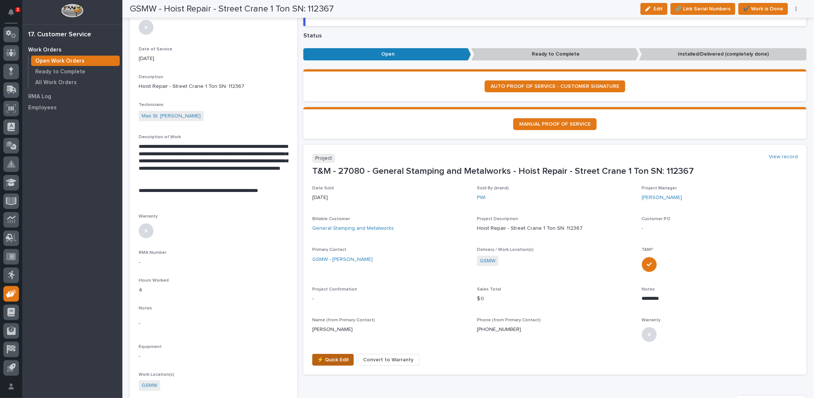
click at [323, 361] on span "⚡ Quick Edit" at bounding box center [333, 360] width 32 height 9
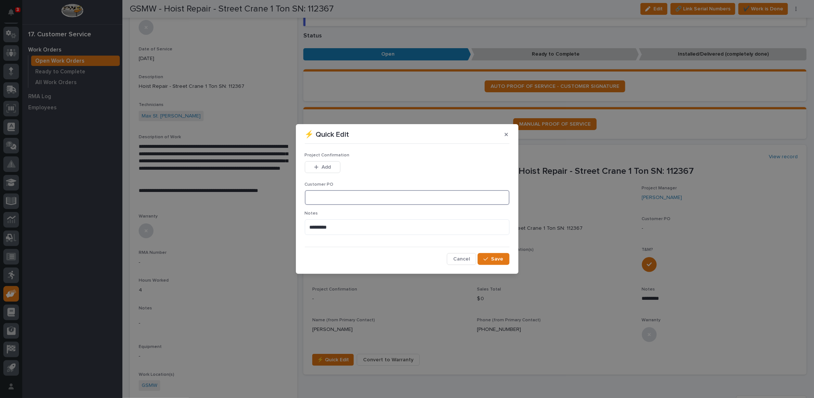
click at [341, 196] on input at bounding box center [407, 197] width 205 height 15
type input "SB084497"
click at [327, 166] on span "Add" at bounding box center [326, 167] width 9 height 7
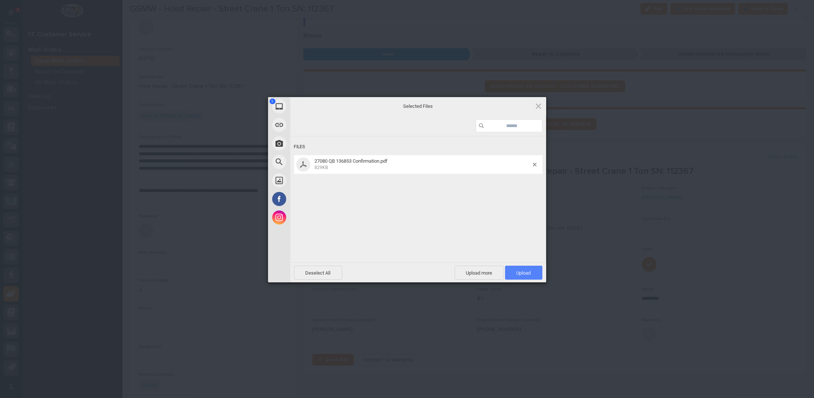
click at [518, 272] on span "Upload 1" at bounding box center [524, 273] width 14 height 6
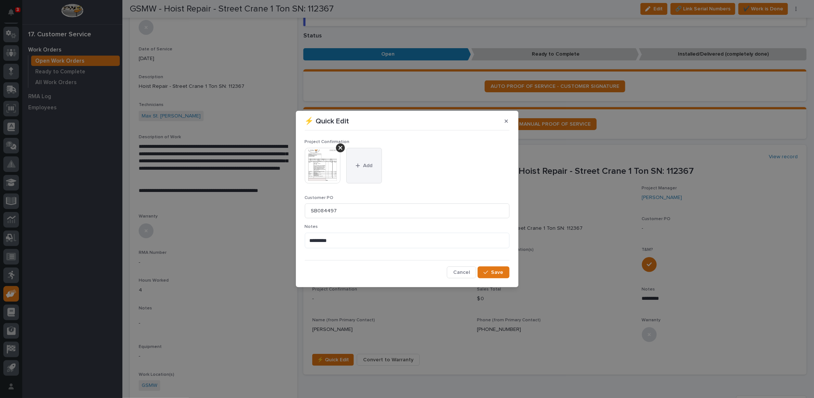
click at [362, 161] on button "Add" at bounding box center [364, 166] width 36 height 36
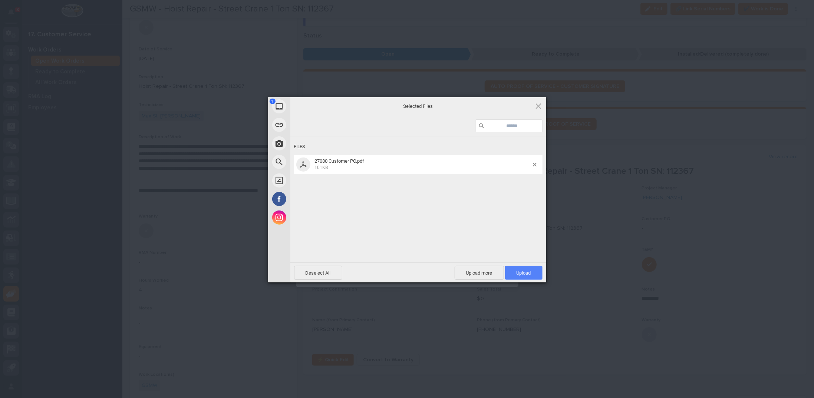
click at [524, 274] on span "Upload 1" at bounding box center [524, 273] width 14 height 6
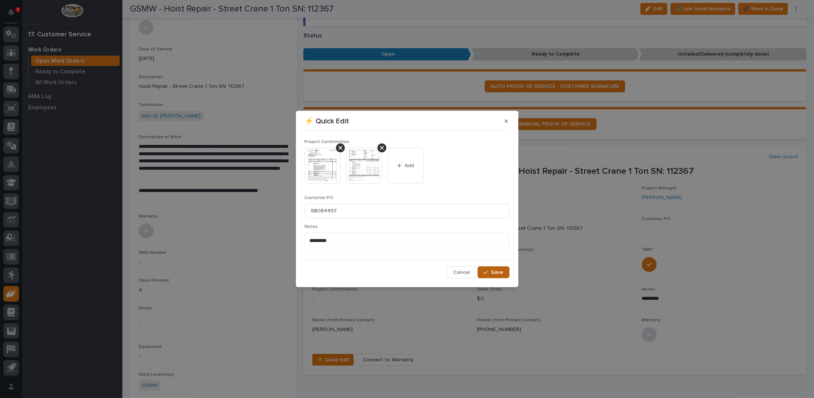
click at [499, 272] on span "Save" at bounding box center [498, 272] width 12 height 7
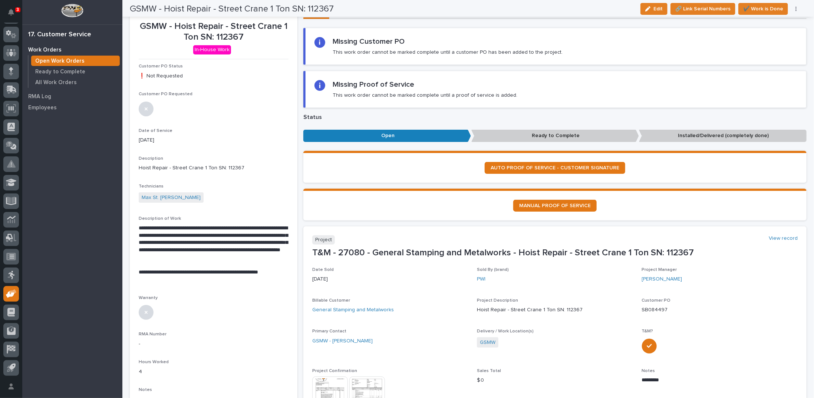
scroll to position [9, 0]
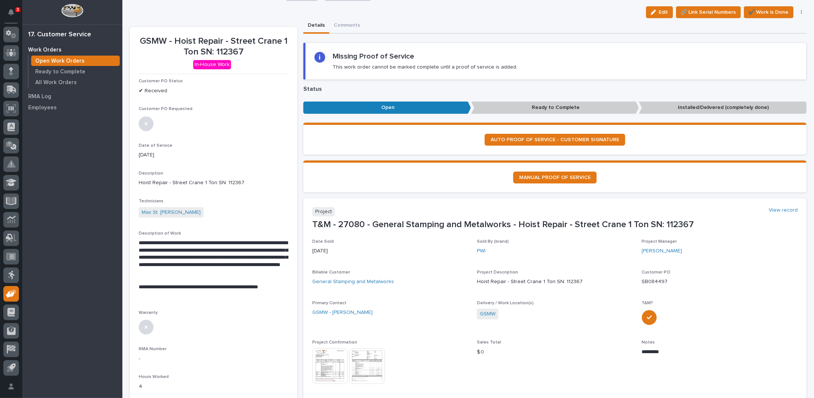
click at [801, 11] on icon "button" at bounding box center [801, 12] width 1 height 5
click at [778, 50] on span "Regenerate PDF" at bounding box center [779, 50] width 40 height 9
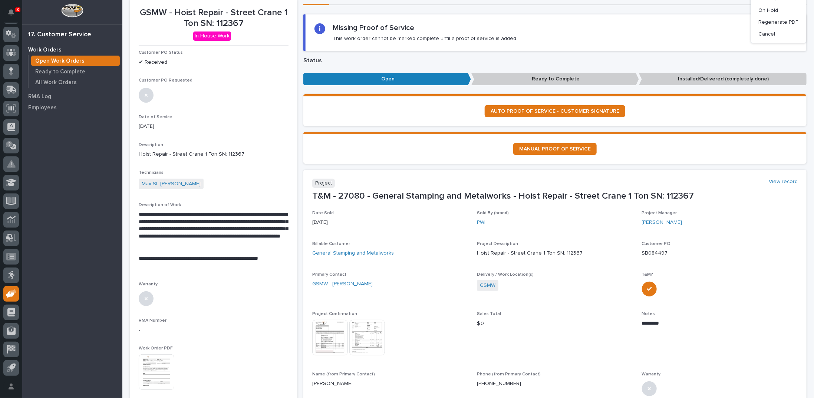
scroll to position [46, 0]
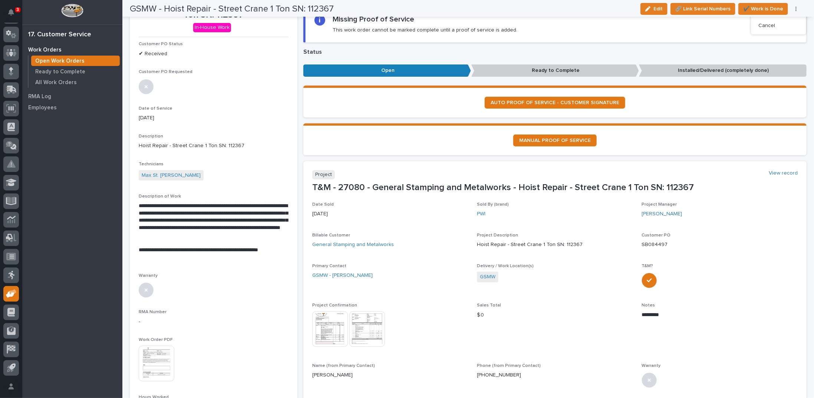
click at [155, 364] on img at bounding box center [157, 364] width 36 height 36
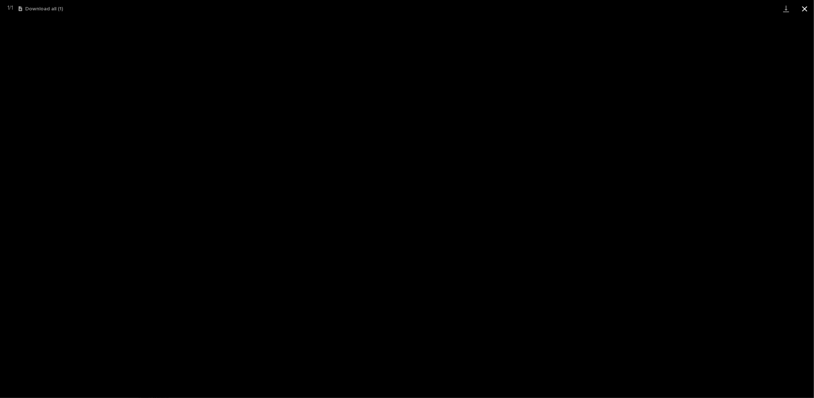
click at [807, 9] on button "Close gallery" at bounding box center [805, 8] width 19 height 17
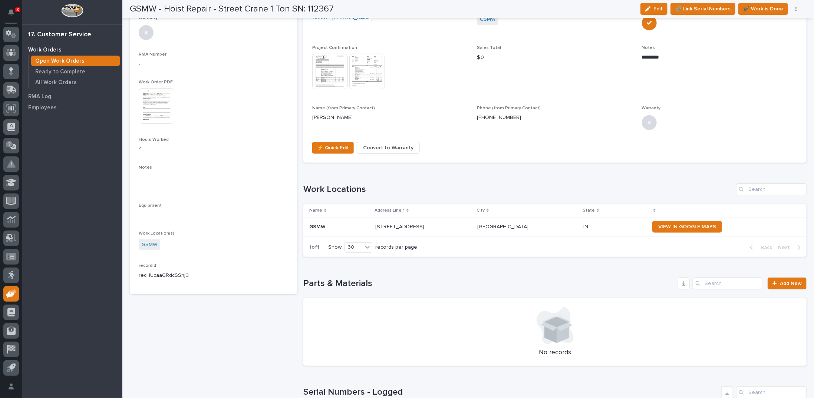
scroll to position [343, 0]
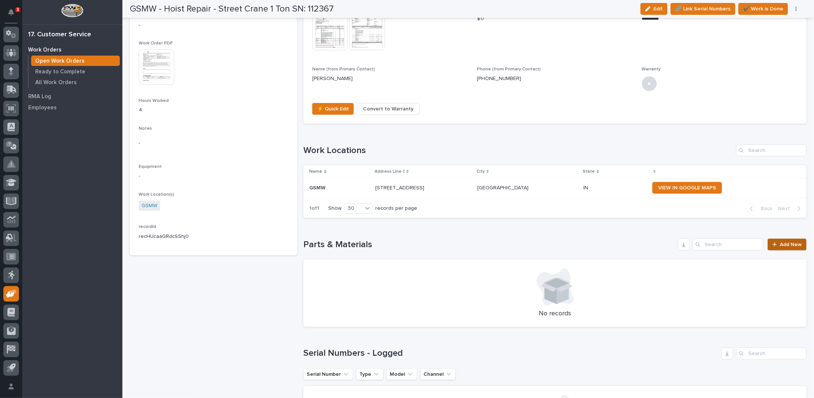
click at [773, 245] on icon at bounding box center [775, 244] width 4 height 5
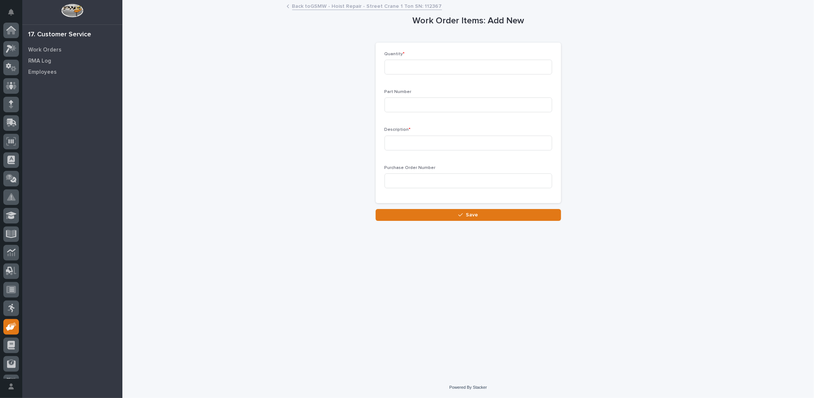
scroll to position [33, 0]
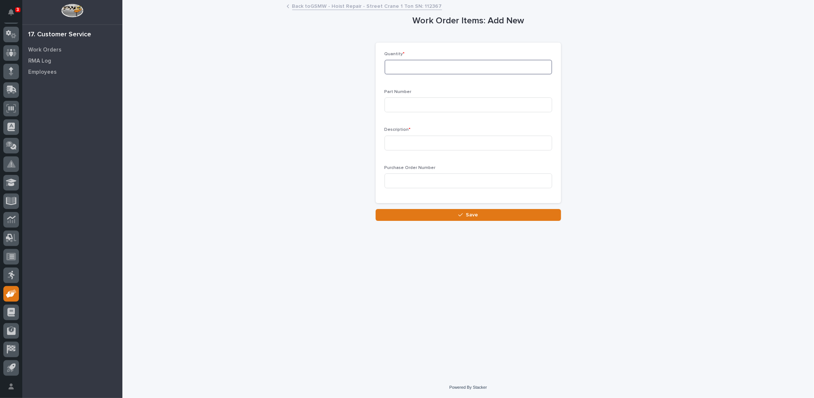
click at [460, 70] on input at bounding box center [469, 67] width 168 height 15
type input "1"
type input "CMJLC9271"
type input "Chain Container"
click at [479, 219] on button "Save" at bounding box center [468, 215] width 185 height 12
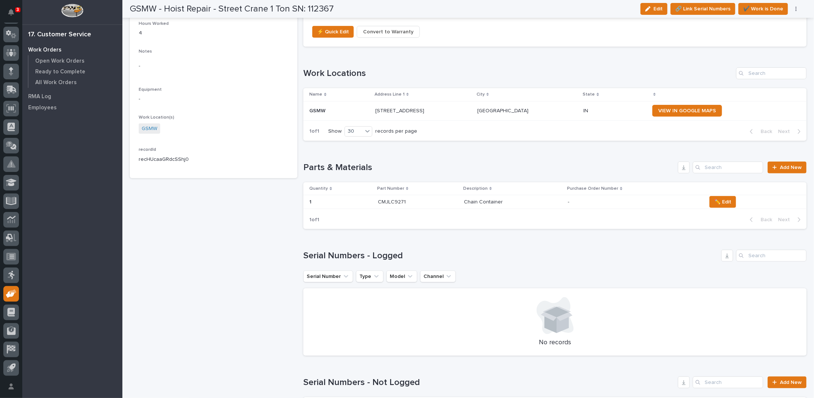
scroll to position [435, 0]
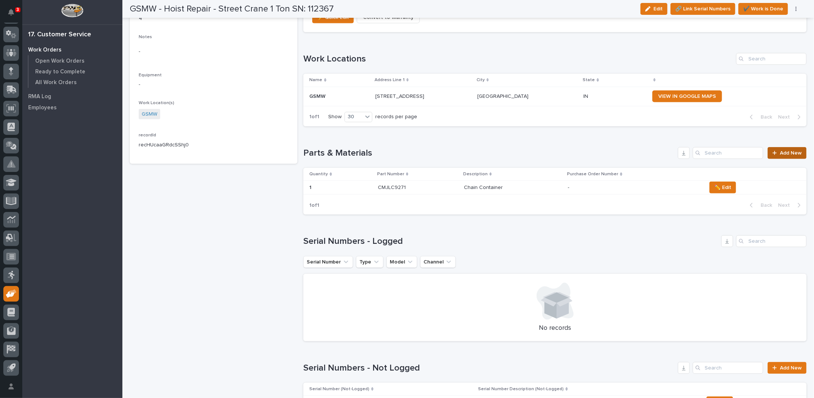
click at [773, 151] on icon at bounding box center [775, 153] width 4 height 5
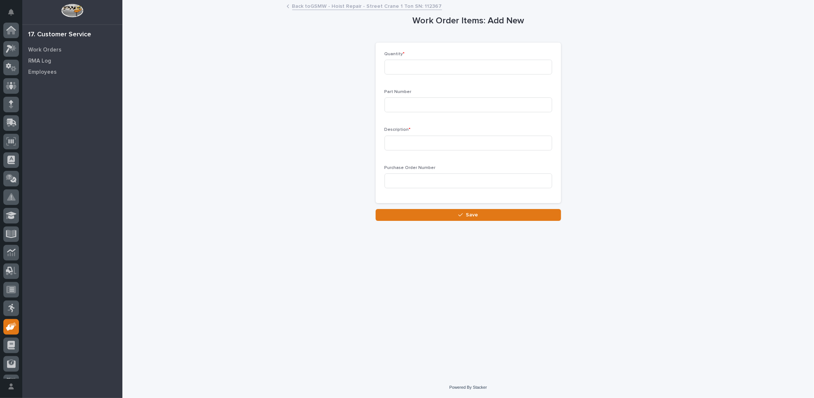
scroll to position [33, 0]
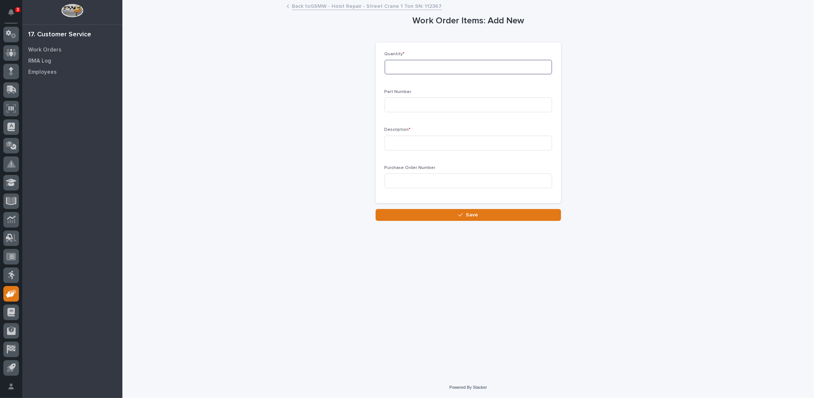
click at [395, 68] on input at bounding box center [469, 67] width 168 height 15
type input "1"
type input "MSP"
type input "Safety Latch"
click at [479, 213] on button "Save" at bounding box center [468, 215] width 185 height 12
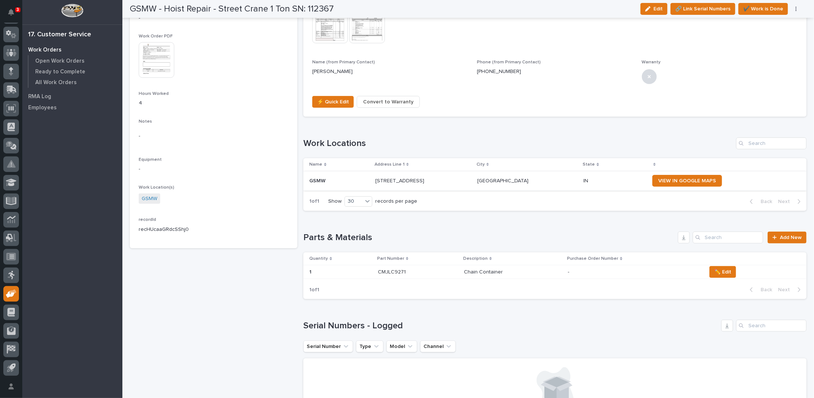
scroll to position [334, 0]
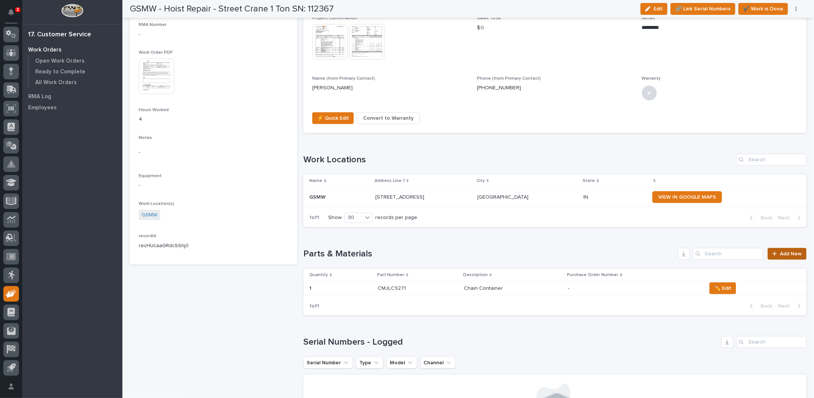
click at [780, 253] on span "Add New" at bounding box center [791, 254] width 22 height 5
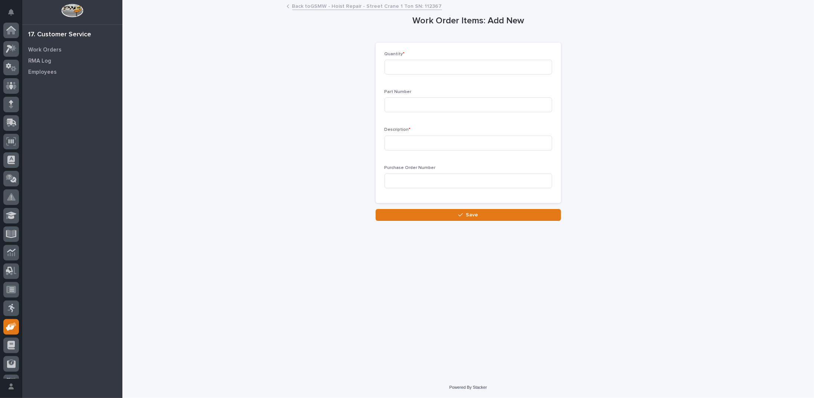
scroll to position [33, 0]
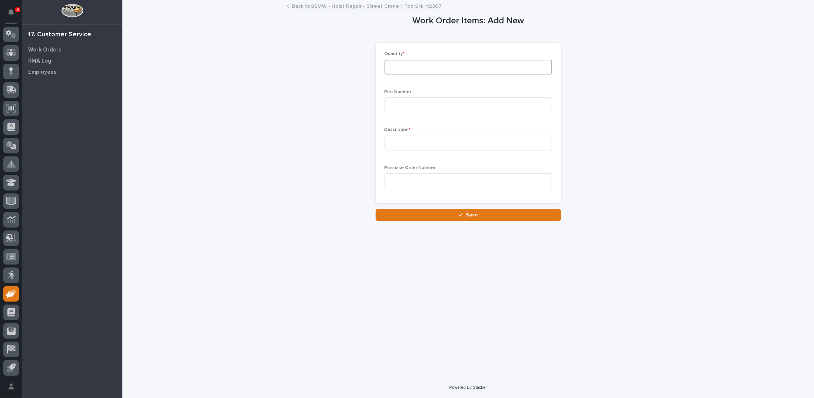
click at [482, 68] on input at bounding box center [469, 67] width 168 height 15
type input "1"
type input "00011294"
type input "Brake Hub"
click at [458, 210] on button "Save" at bounding box center [468, 215] width 185 height 12
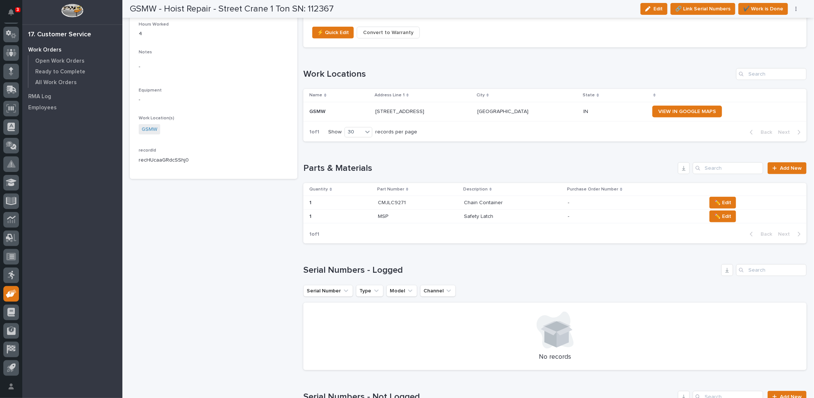
scroll to position [452, 0]
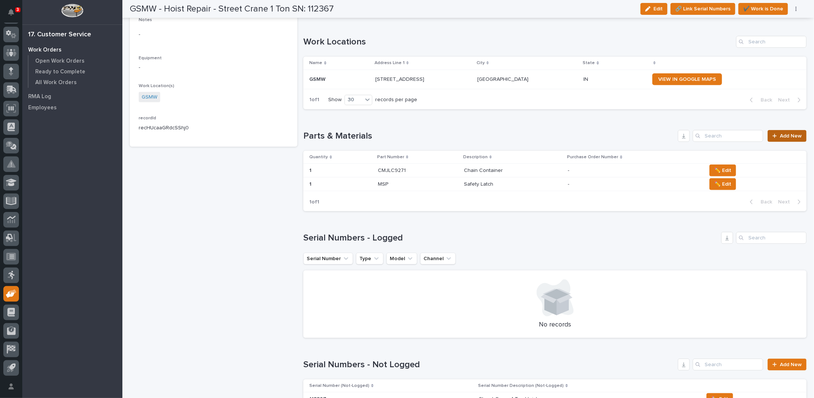
click at [774, 136] on div at bounding box center [776, 136] width 7 height 5
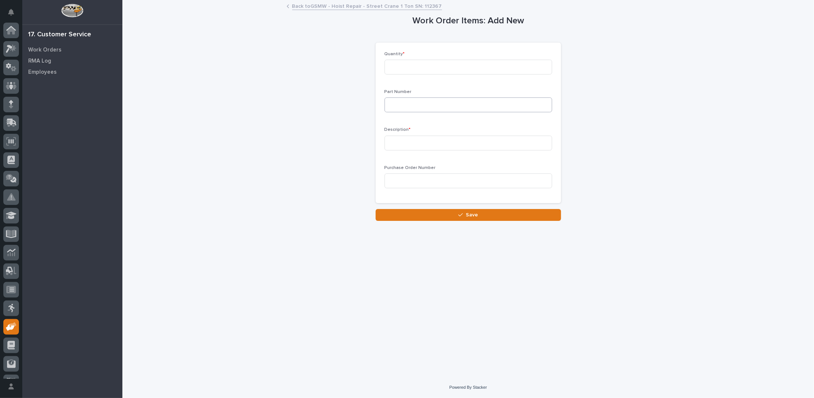
scroll to position [33, 0]
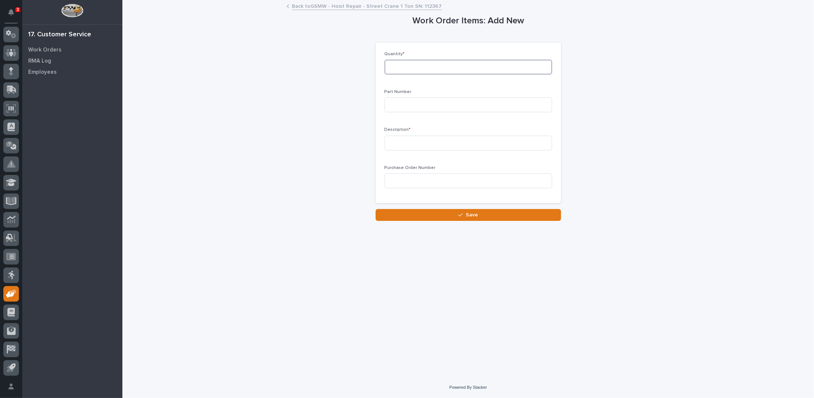
click at [438, 69] on input at bounding box center [469, 67] width 168 height 15
type input "1"
type input "423190"
type input "Brake Rotor"
drag, startPoint x: 419, startPoint y: 208, endPoint x: 420, endPoint y: 213, distance: 5.7
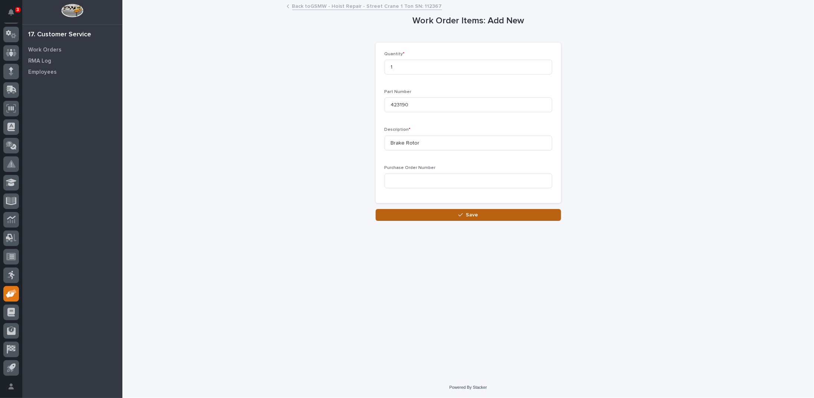
click at [419, 211] on div "Work Order Items: Add New Loading... Saving… Loading... Saving… Loading... Savi…" at bounding box center [468, 111] width 185 height 220
click at [420, 213] on button "Save" at bounding box center [468, 215] width 185 height 12
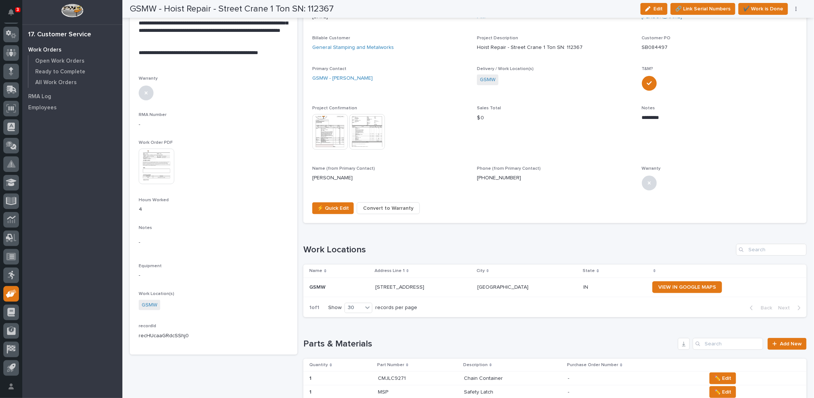
scroll to position [223, 0]
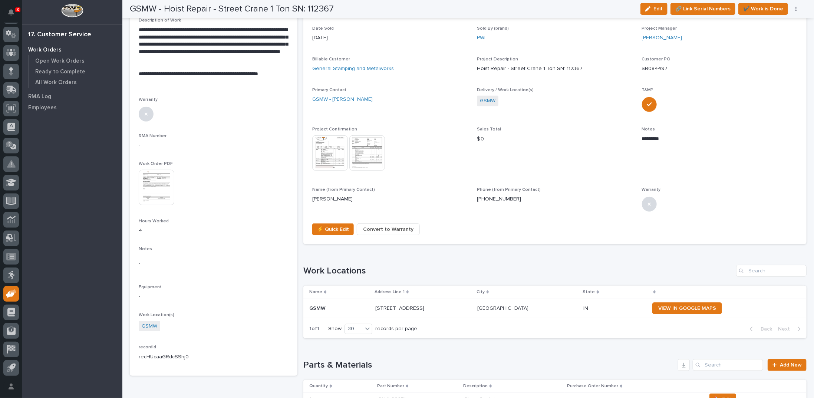
click at [795, 9] on button "button" at bounding box center [796, 8] width 10 height 5
click at [752, 47] on button "Regenerate PDF" at bounding box center [773, 48] width 49 height 12
click at [168, 185] on img at bounding box center [157, 188] width 36 height 36
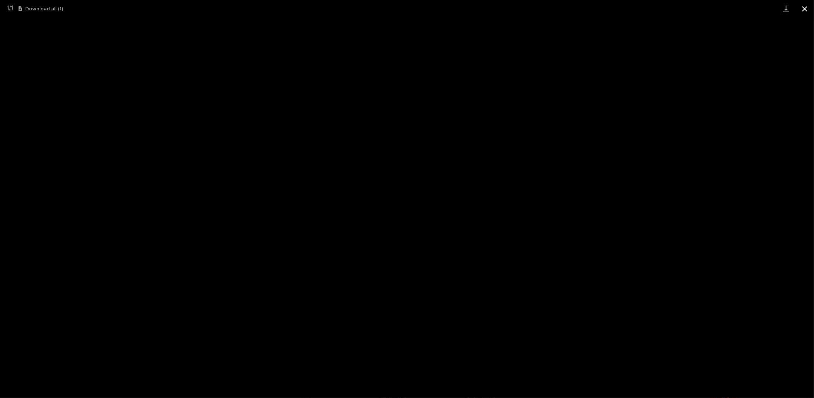
click at [804, 8] on button "Close gallery" at bounding box center [805, 8] width 19 height 17
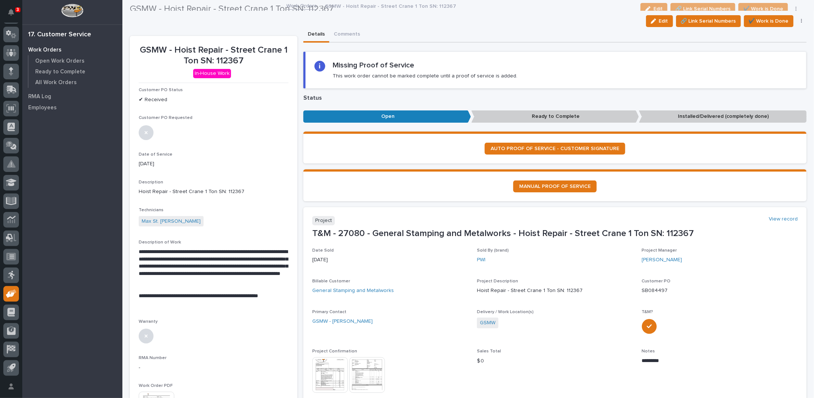
scroll to position [0, 0]
click at [302, 7] on link "Work Orders" at bounding box center [302, 5] width 30 height 9
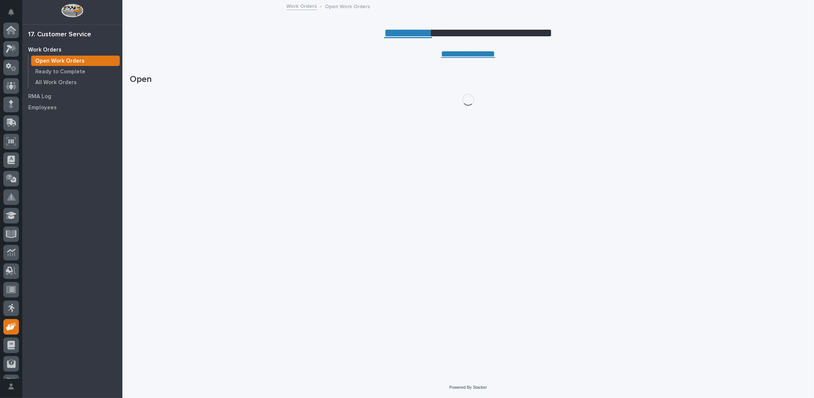
scroll to position [33, 0]
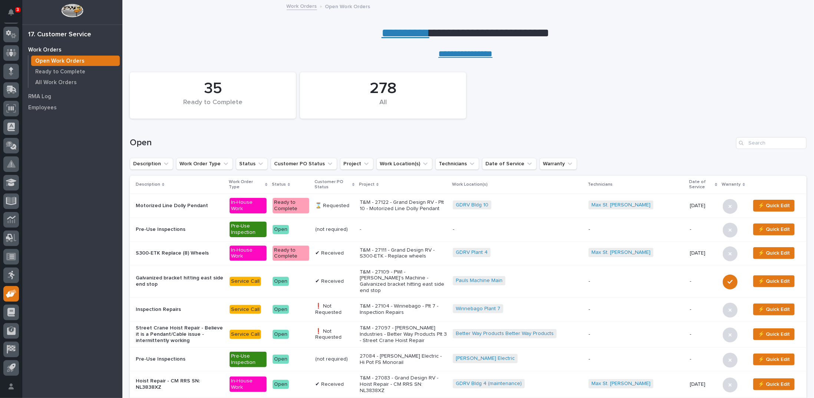
click at [401, 34] on link "**********" at bounding box center [406, 33] width 48 height 12
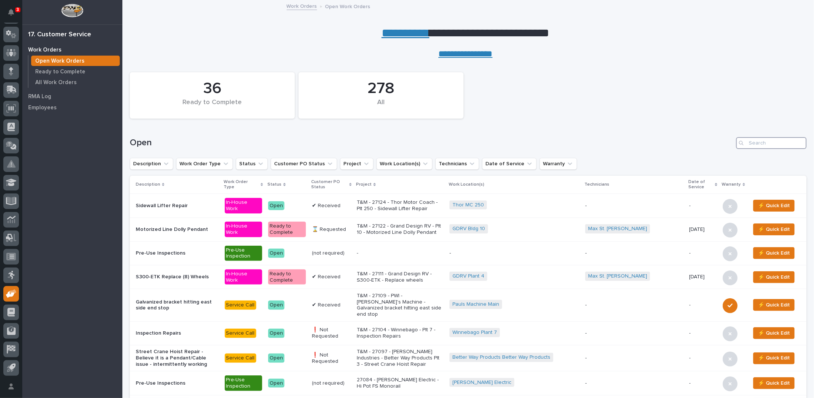
click at [757, 142] on input "Search" at bounding box center [771, 143] width 70 height 12
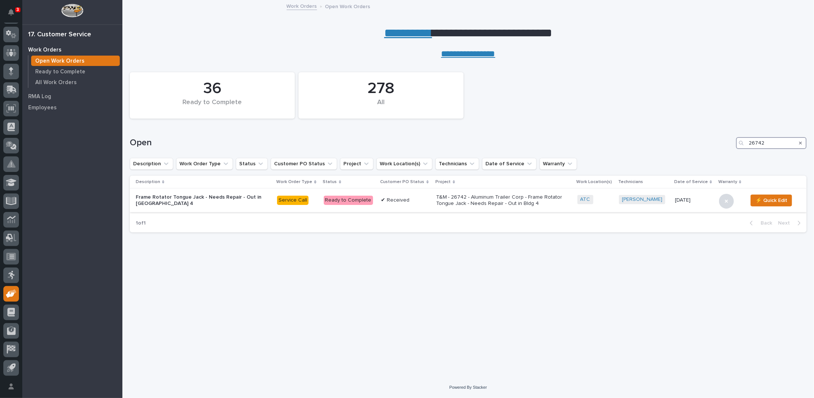
type input "26742"
click at [485, 201] on p "T&M - 26742 - Aluminum Trailer Corp - Frame Rotator Tongue Jack - Needs Repair …" at bounding box center [501, 200] width 130 height 13
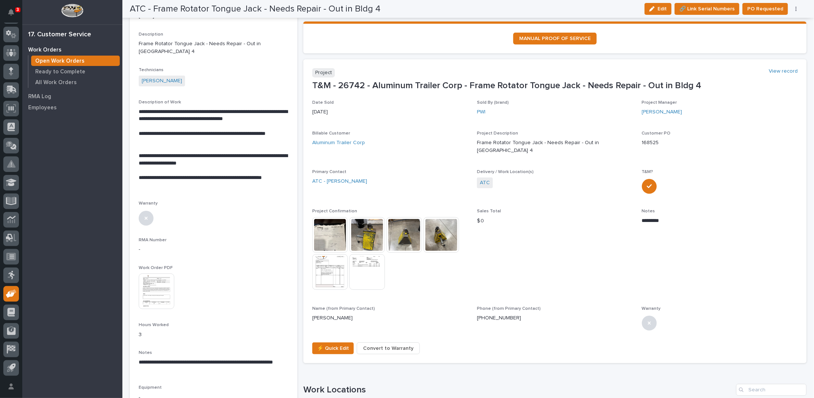
scroll to position [111, 0]
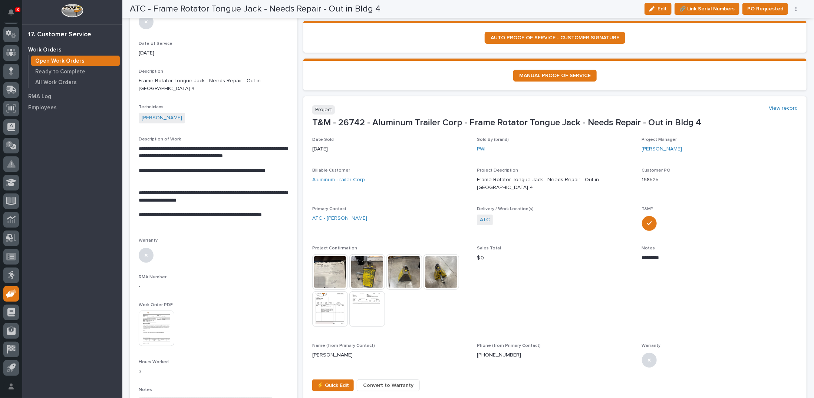
click at [154, 331] on img at bounding box center [157, 329] width 36 height 36
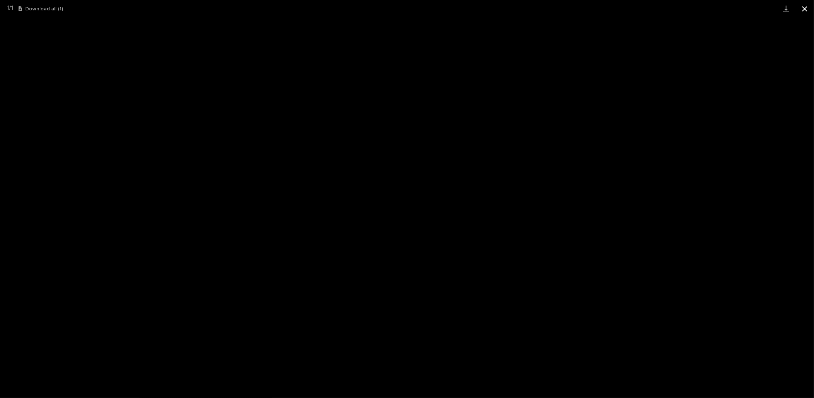
click at [802, 9] on button "Close gallery" at bounding box center [805, 8] width 19 height 17
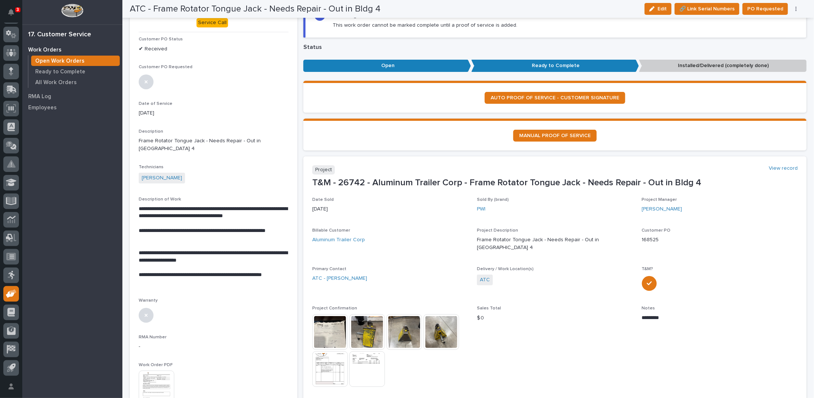
scroll to position [0, 0]
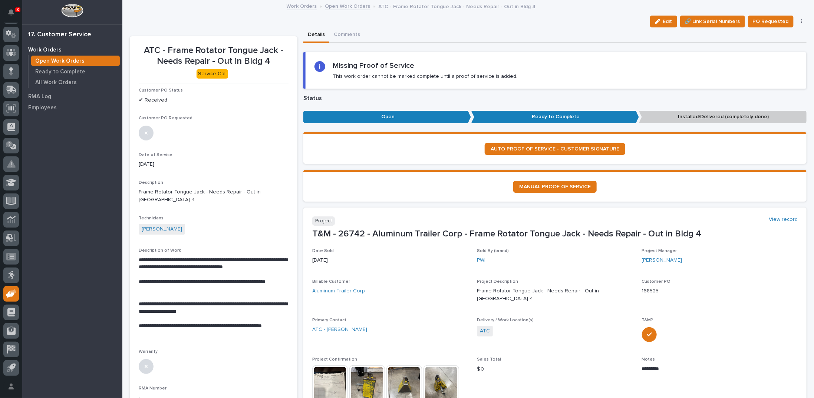
click at [341, 7] on link "Open Work Orders" at bounding box center [347, 5] width 45 height 9
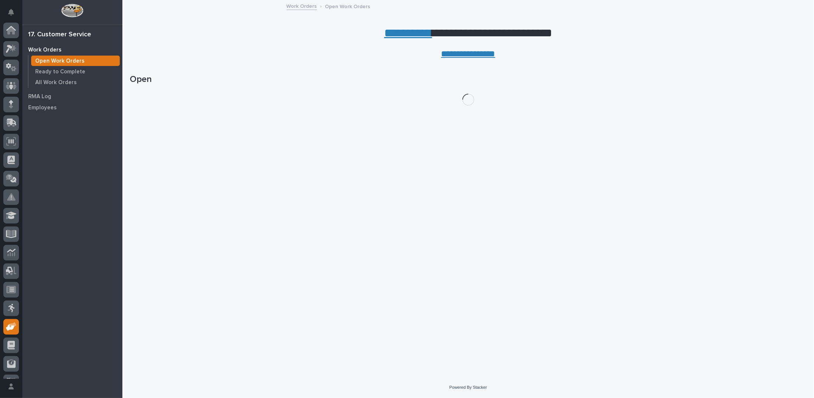
scroll to position [33, 0]
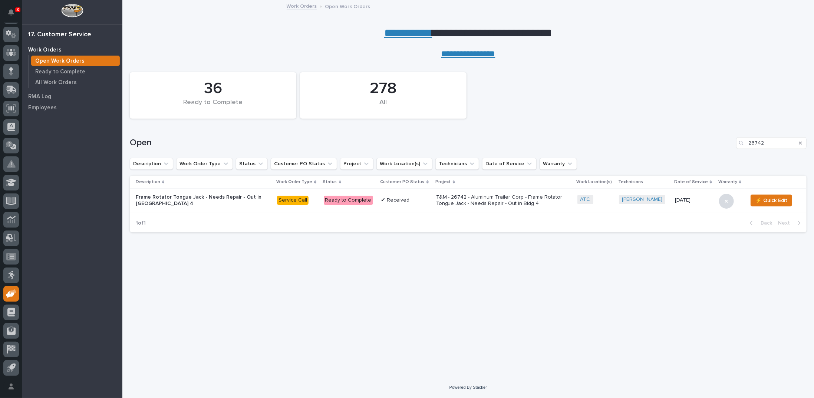
click at [801, 142] on icon "Search" at bounding box center [800, 143] width 3 height 4
